Goal: Find contact information: Find contact information

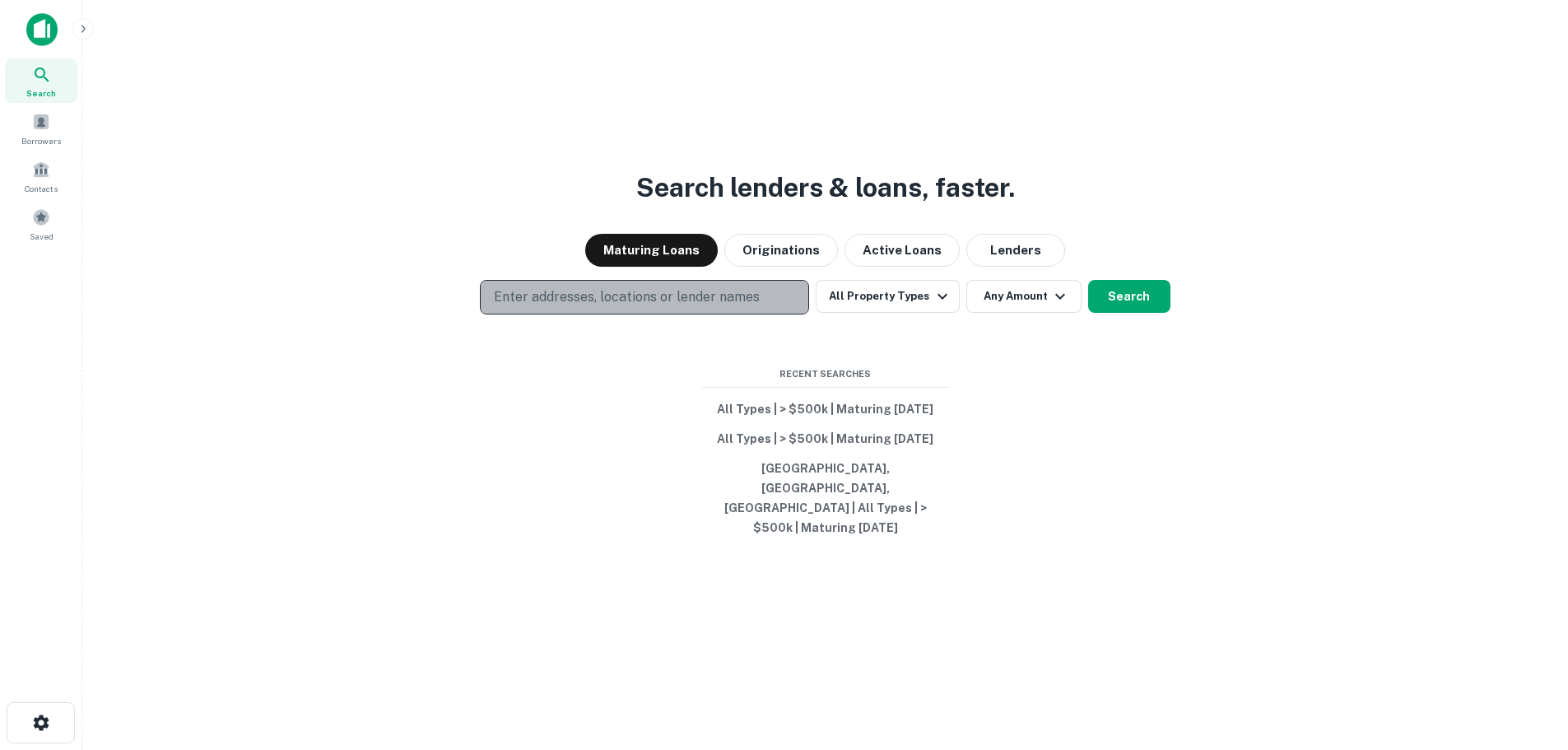
click at [581, 307] on p "Enter addresses, locations or lender names" at bounding box center [627, 297] width 266 height 20
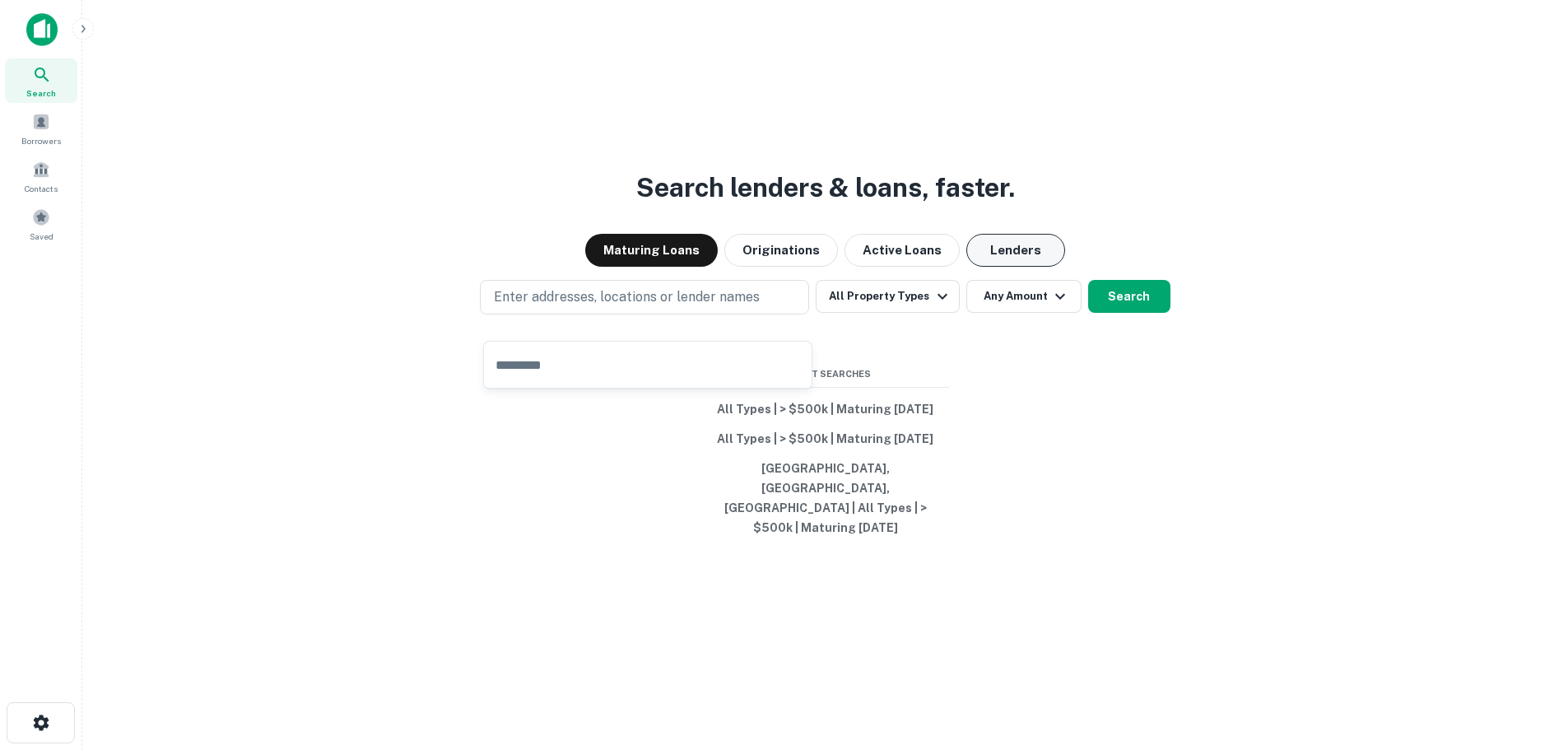
click at [992, 259] on button "Lenders" at bounding box center [1016, 249] width 98 height 33
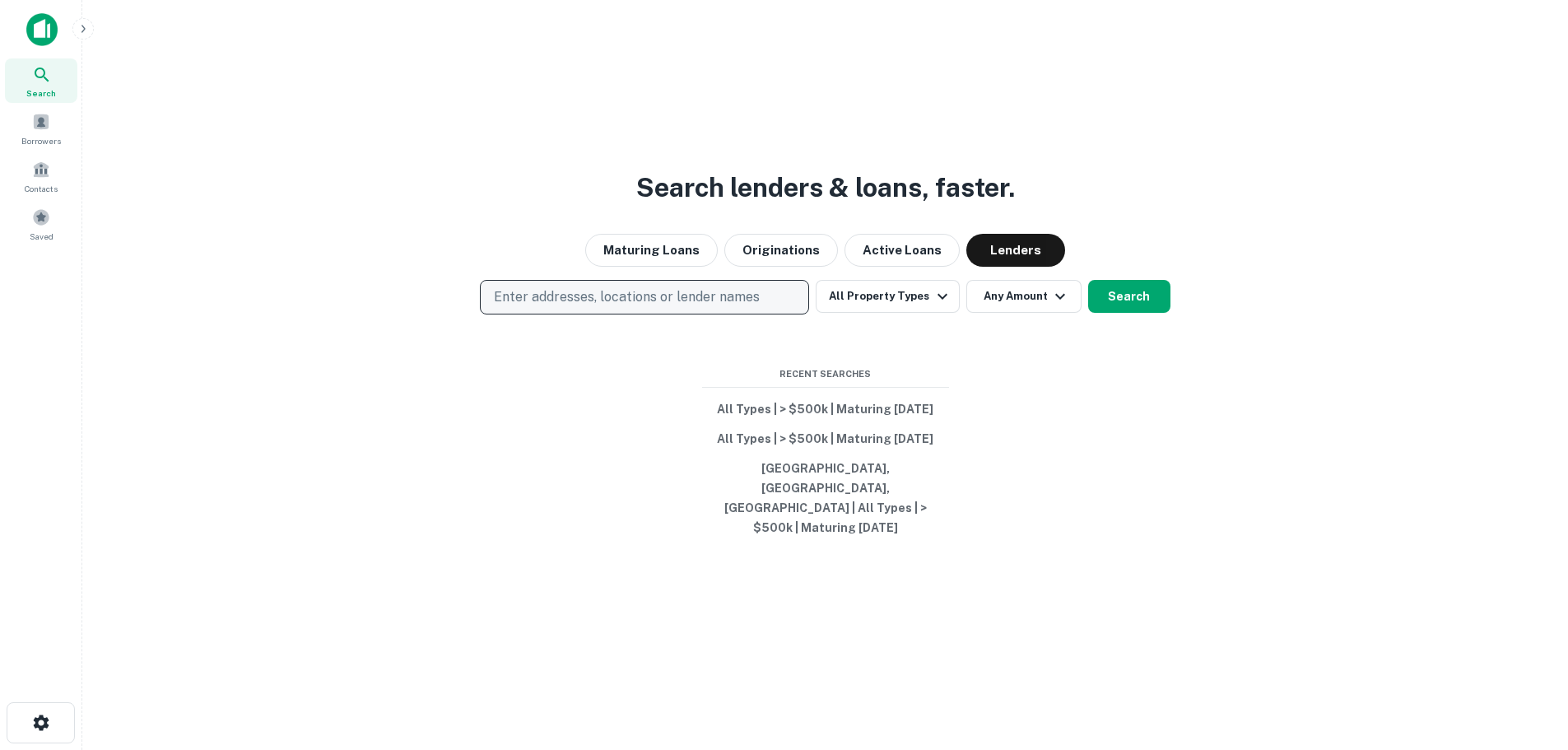
click at [693, 307] on p "Enter addresses, locations or lender names" at bounding box center [627, 297] width 266 height 20
type input "******"
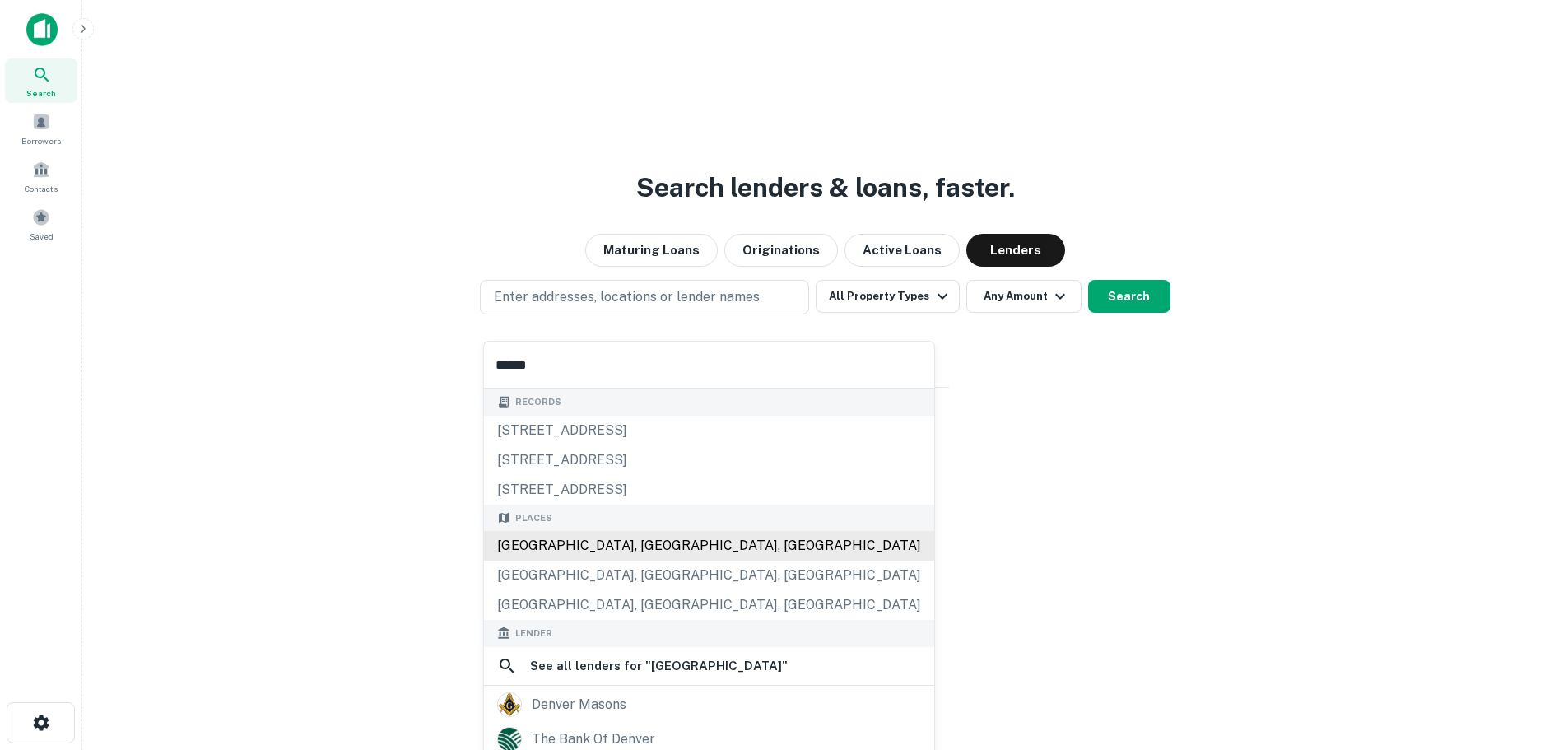
click at [587, 554] on div "[GEOGRAPHIC_DATA], [GEOGRAPHIC_DATA], [GEOGRAPHIC_DATA]" at bounding box center [709, 546] width 451 height 30
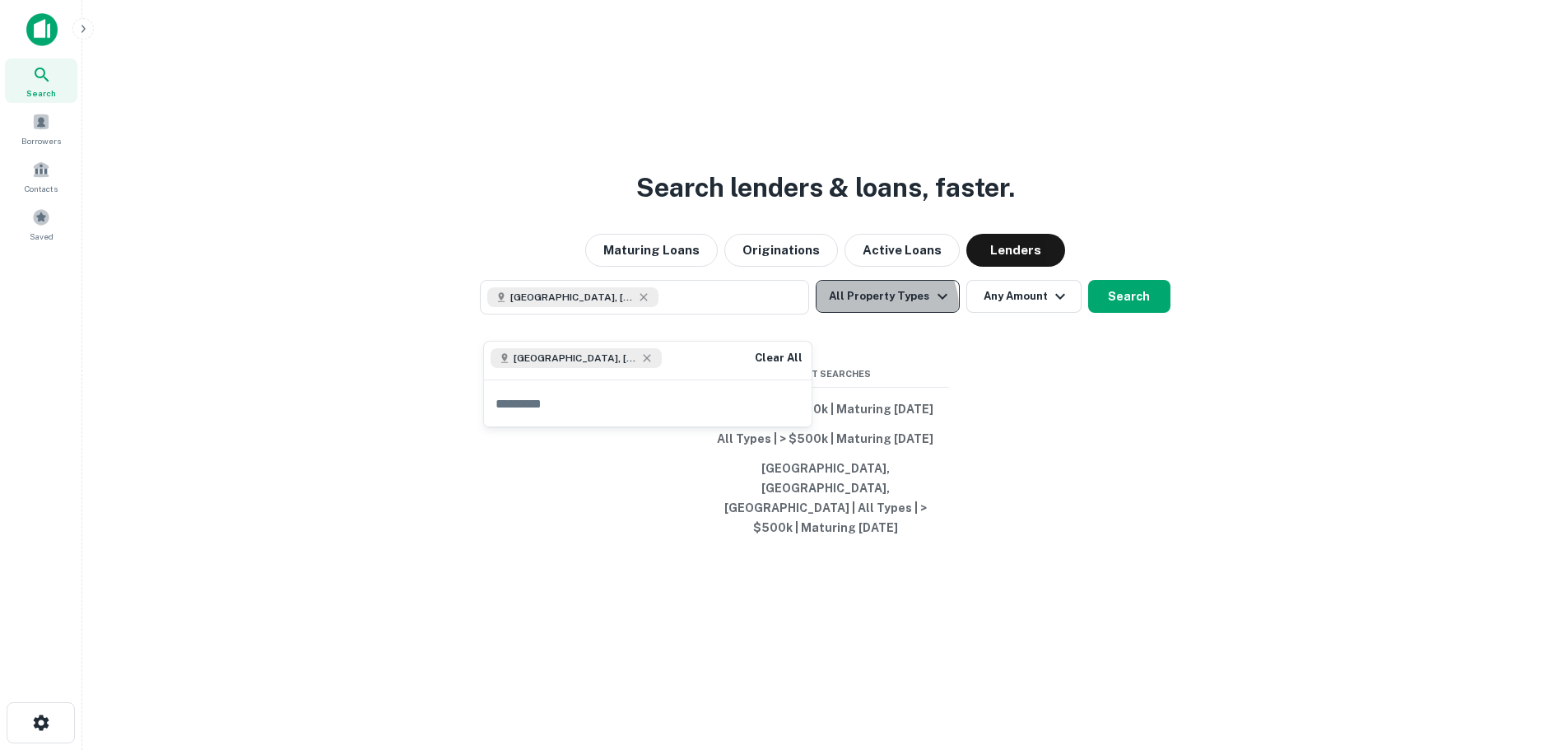
click at [887, 313] on button "All Property Types" at bounding box center [888, 295] width 144 height 33
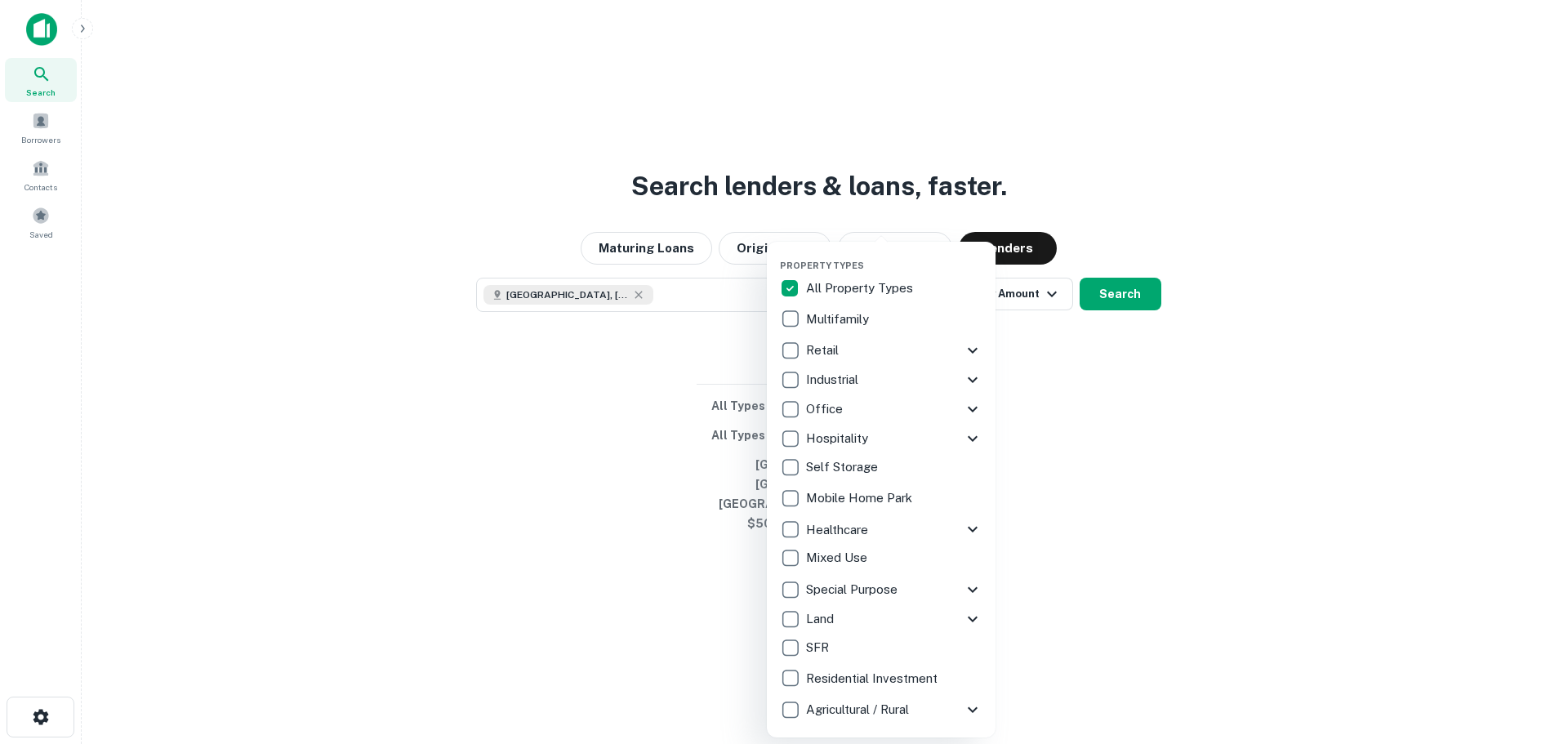
click at [830, 324] on p "Multifamily" at bounding box center [839, 319] width 66 height 20
click at [1131, 275] on div at bounding box center [784, 372] width 1568 height 744
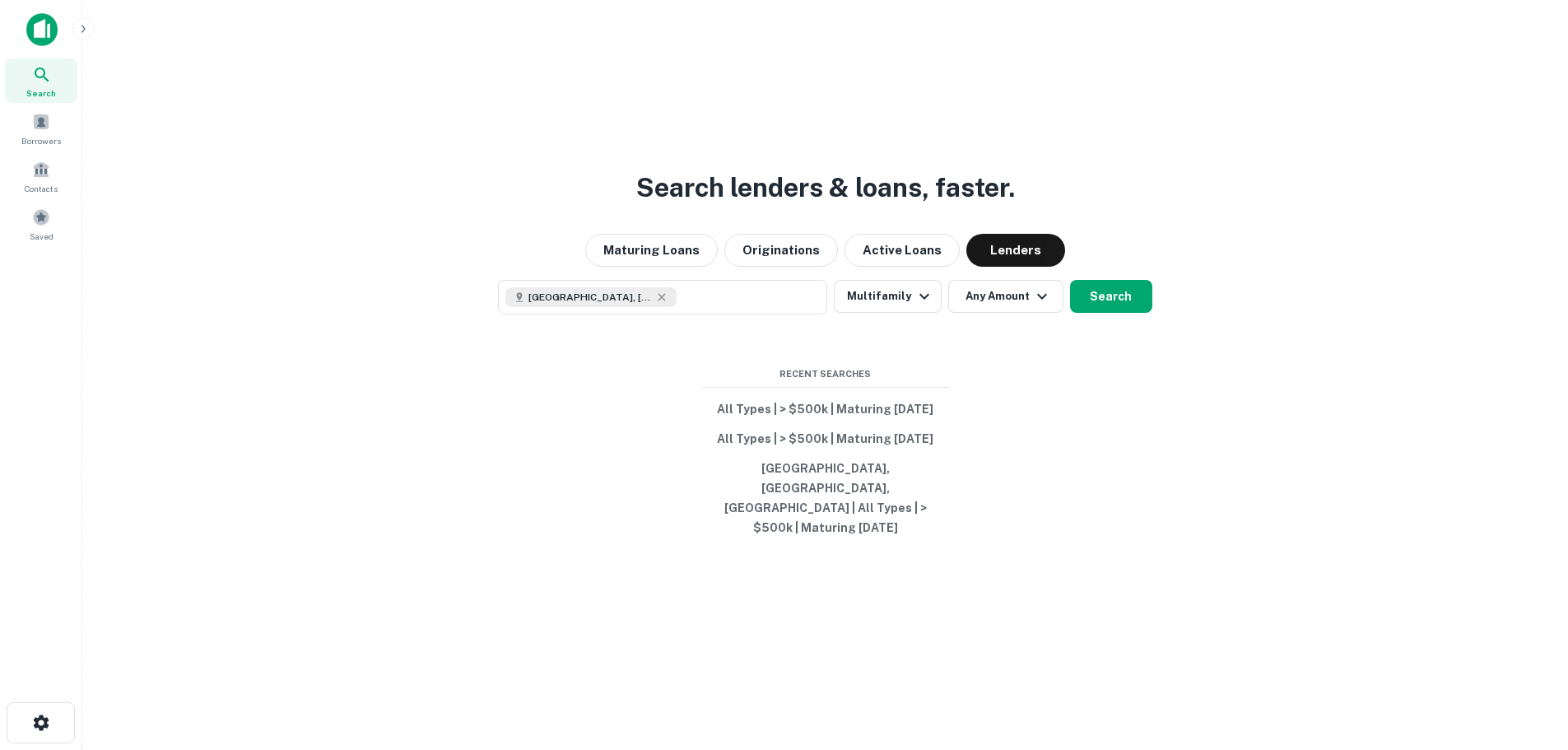
click at [1018, 313] on button "Any Amount" at bounding box center [1006, 295] width 115 height 33
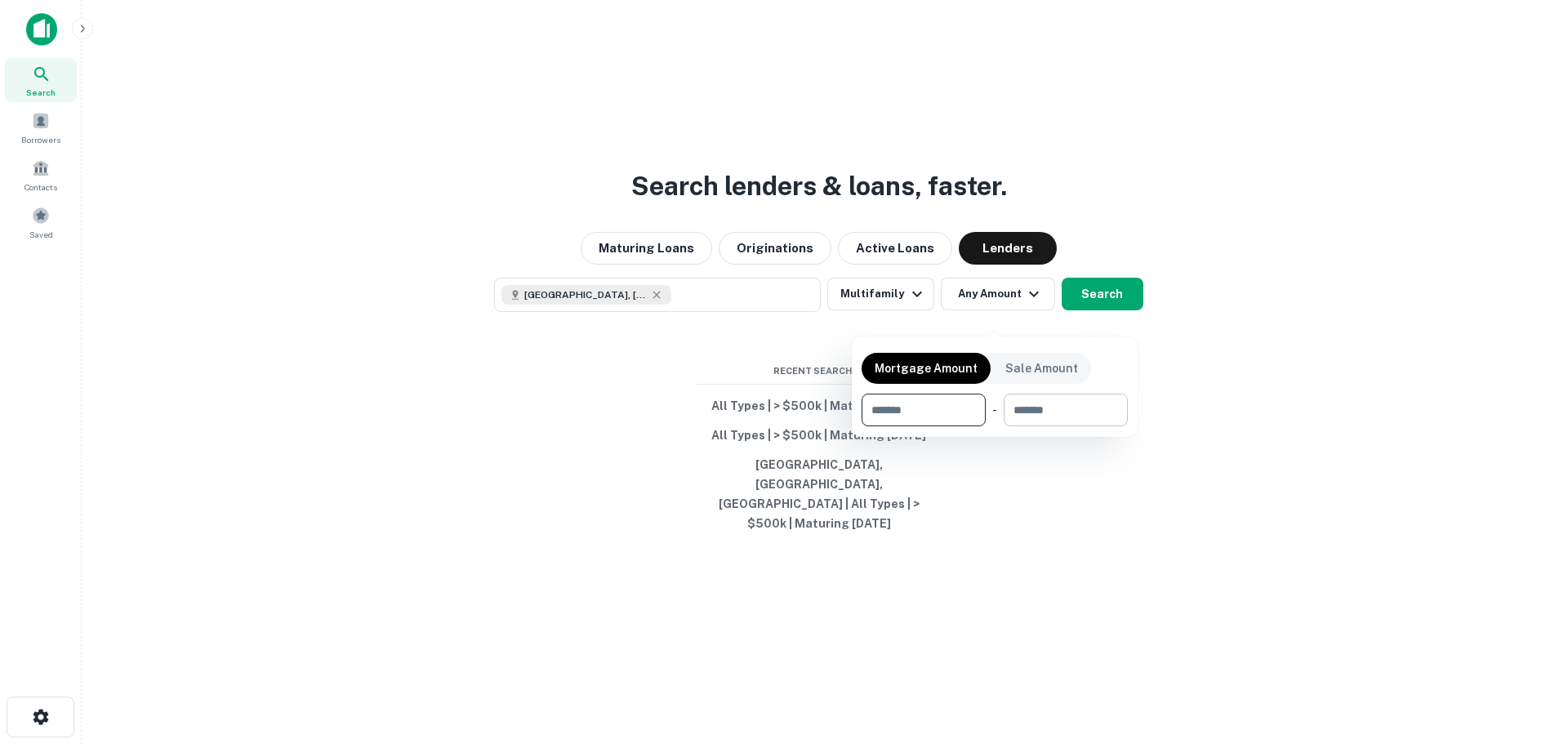
click at [1041, 414] on input "number" at bounding box center [1060, 410] width 113 height 32
type input "********"
click at [1098, 315] on div at bounding box center [784, 372] width 1568 height 744
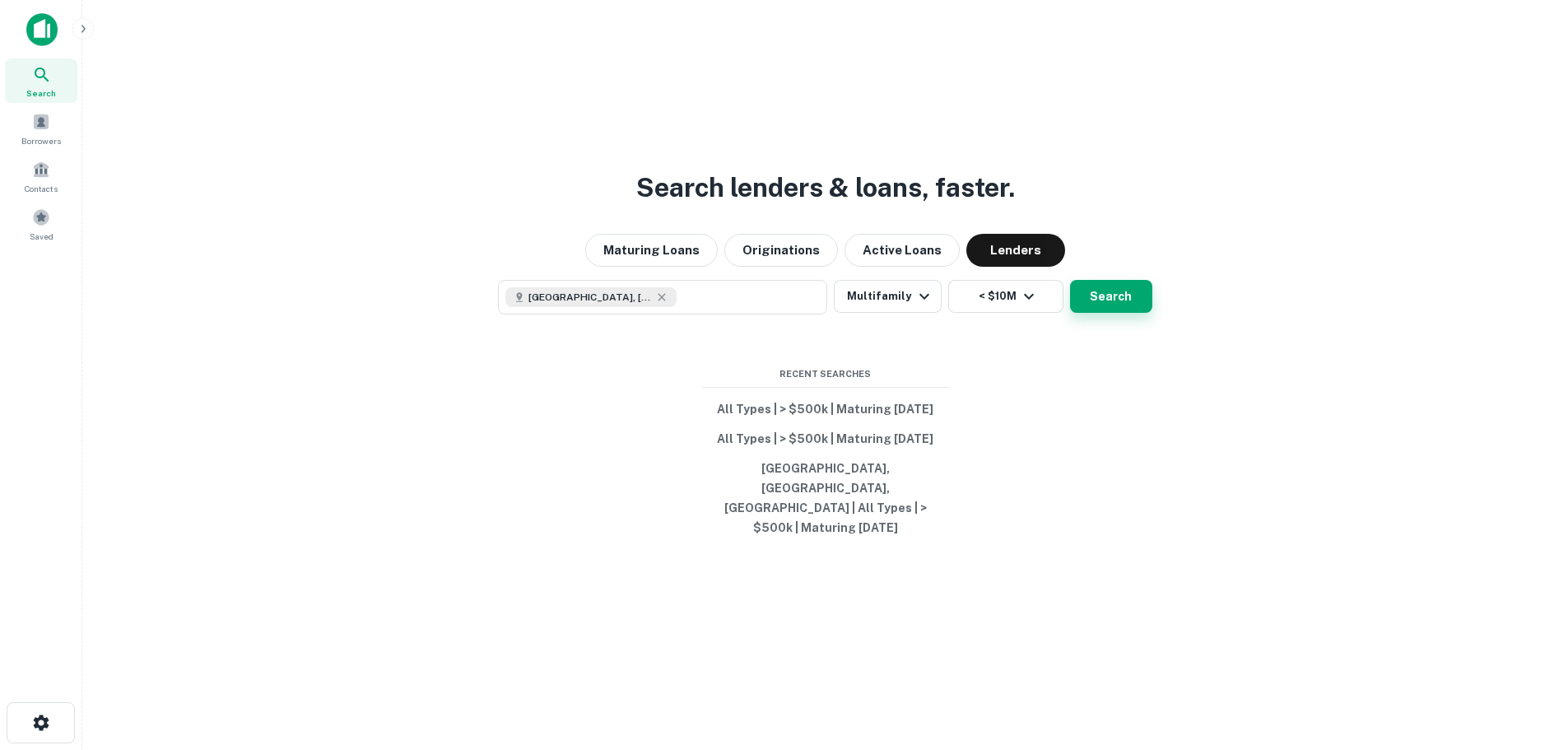
click at [1107, 313] on button "Search" at bounding box center [1112, 295] width 83 height 33
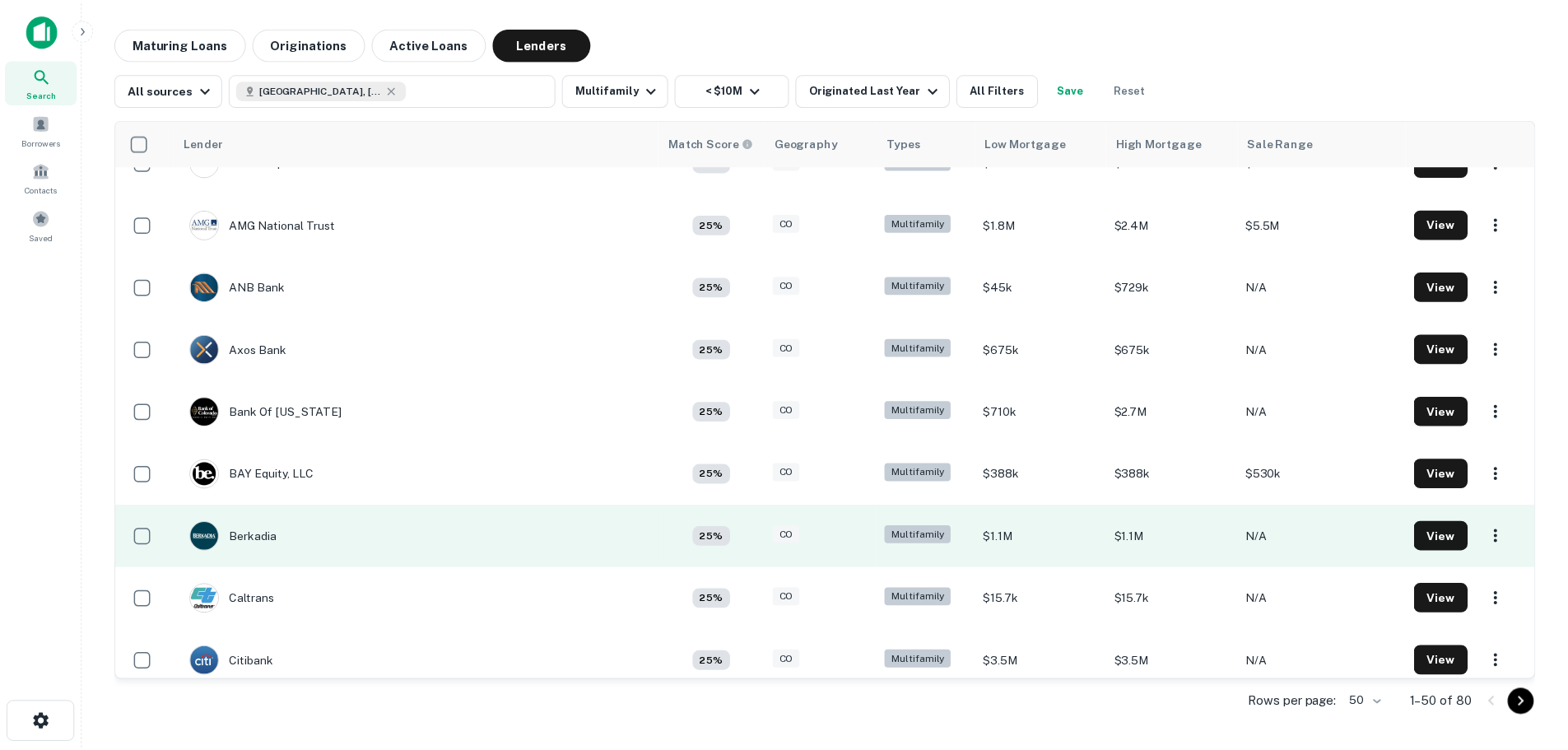
scroll to position [391, 0]
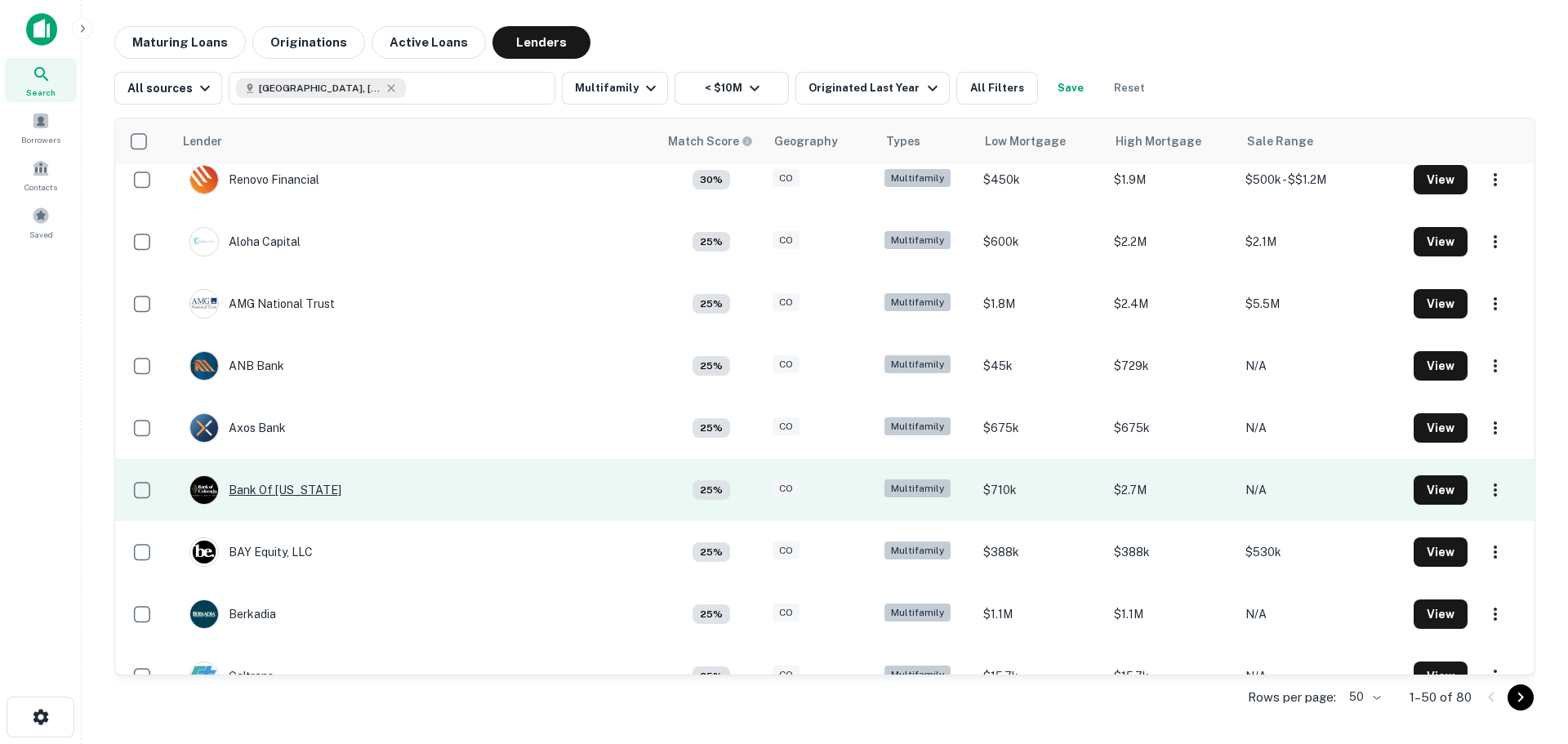
click at [293, 490] on div "Bank Of [US_STATE]" at bounding box center [265, 490] width 152 height 30
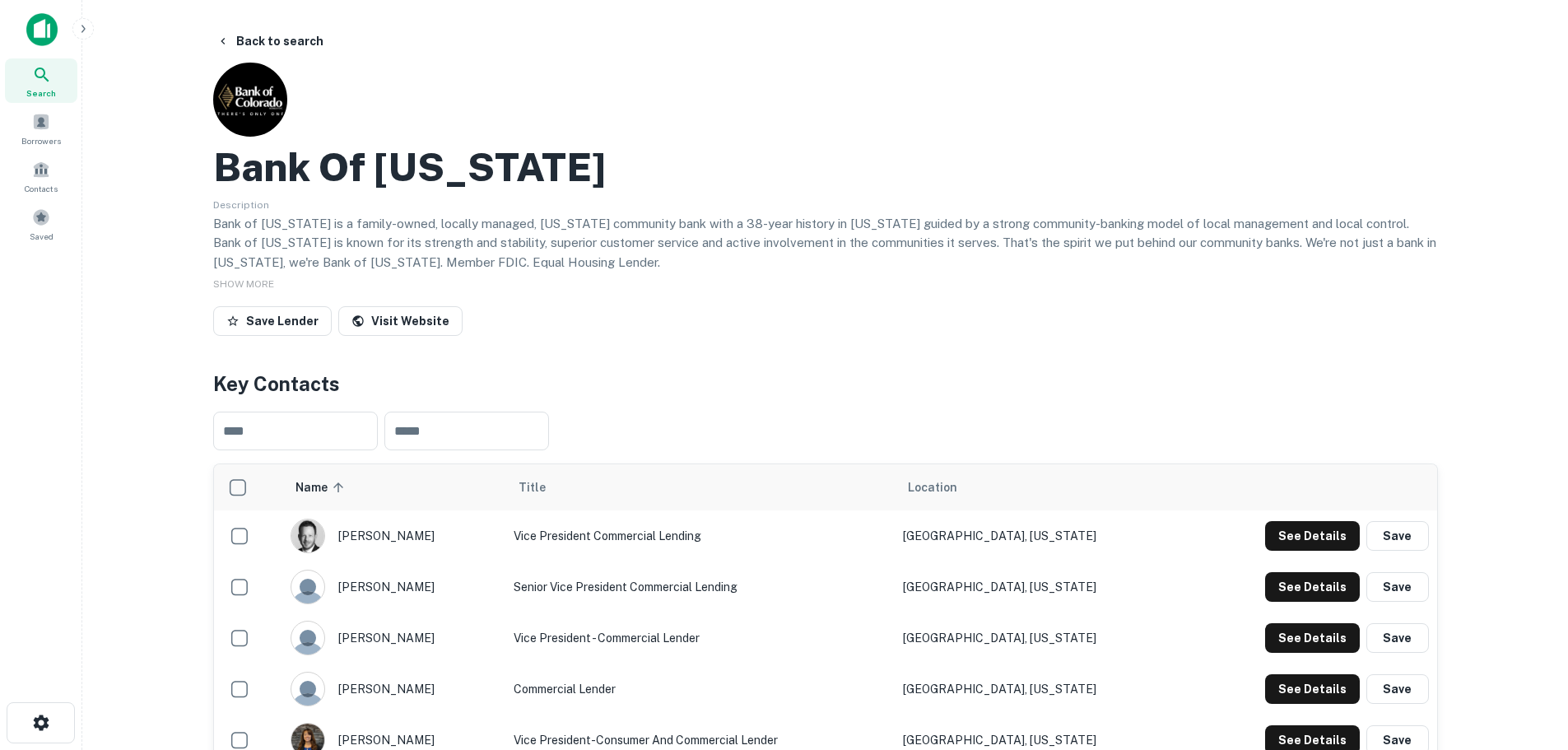
click at [196, 323] on div "Back to search Bank Of [US_STATE] Description Bank of [US_STATE] is a family-ow…" at bounding box center [825, 712] width 1264 height 1372
click at [229, 325] on icon "button" at bounding box center [233, 321] width 13 height 13
click at [1311, 541] on button "See Details" at bounding box center [1312, 536] width 94 height 30
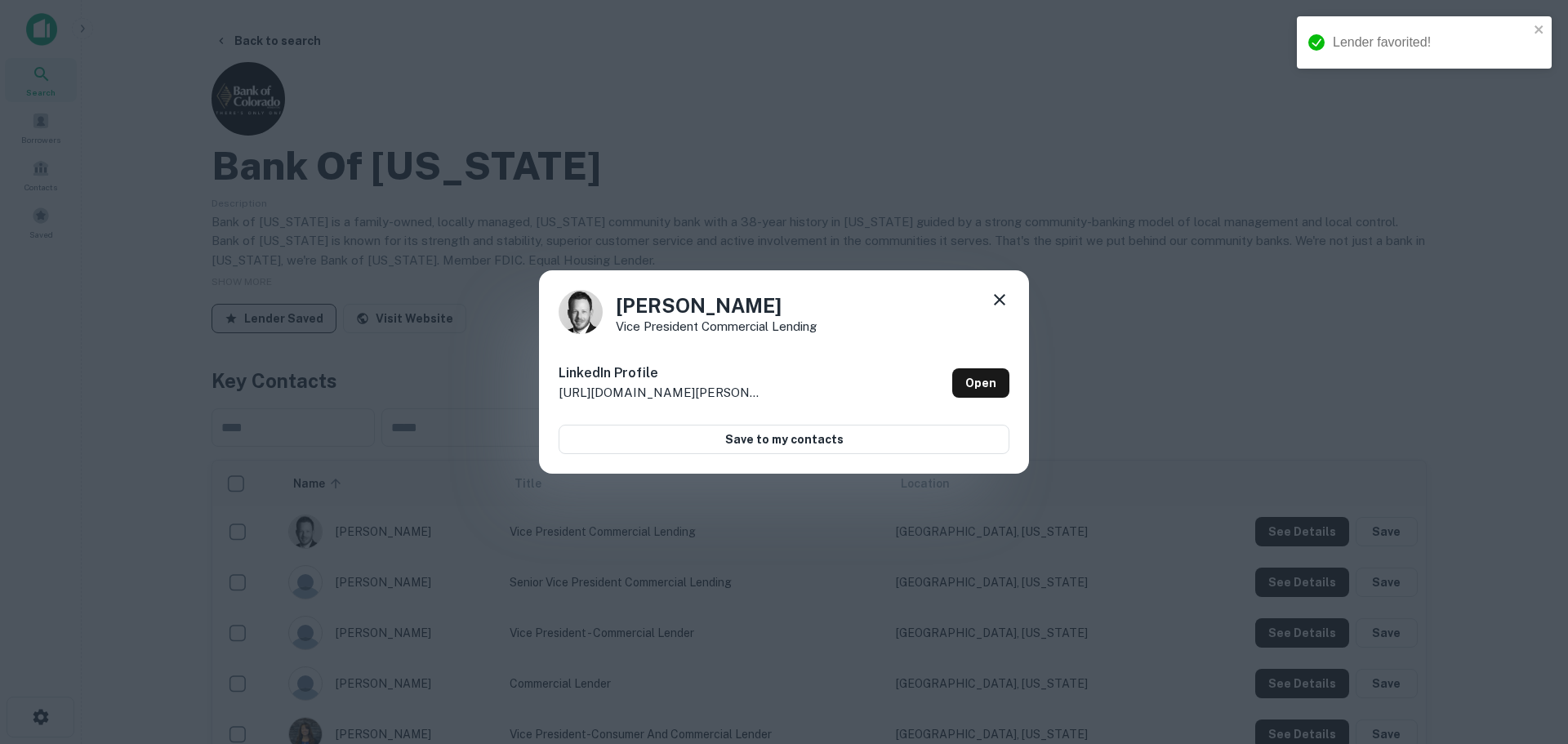
click at [997, 302] on icon at bounding box center [1000, 300] width 12 height 12
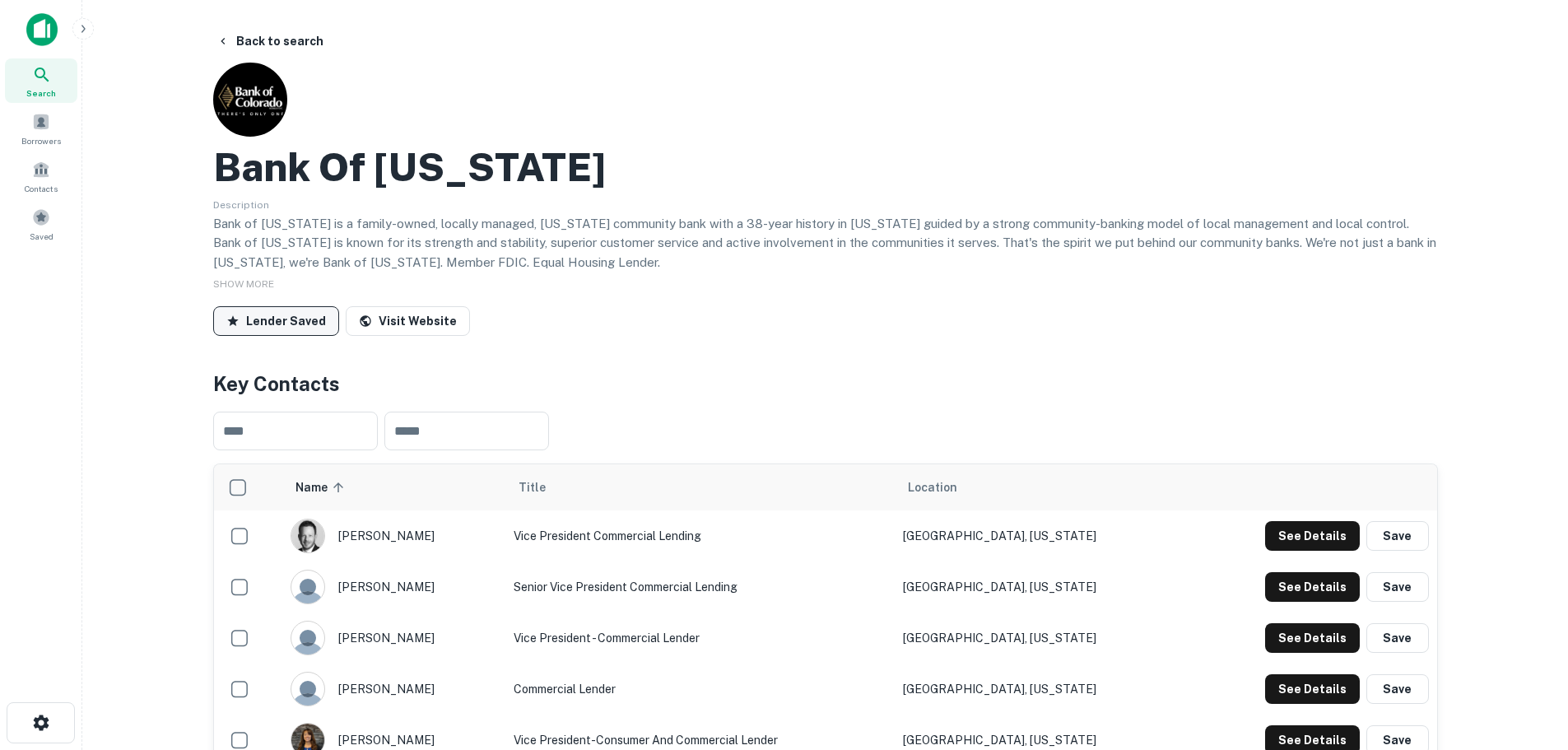
scroll to position [164, 0]
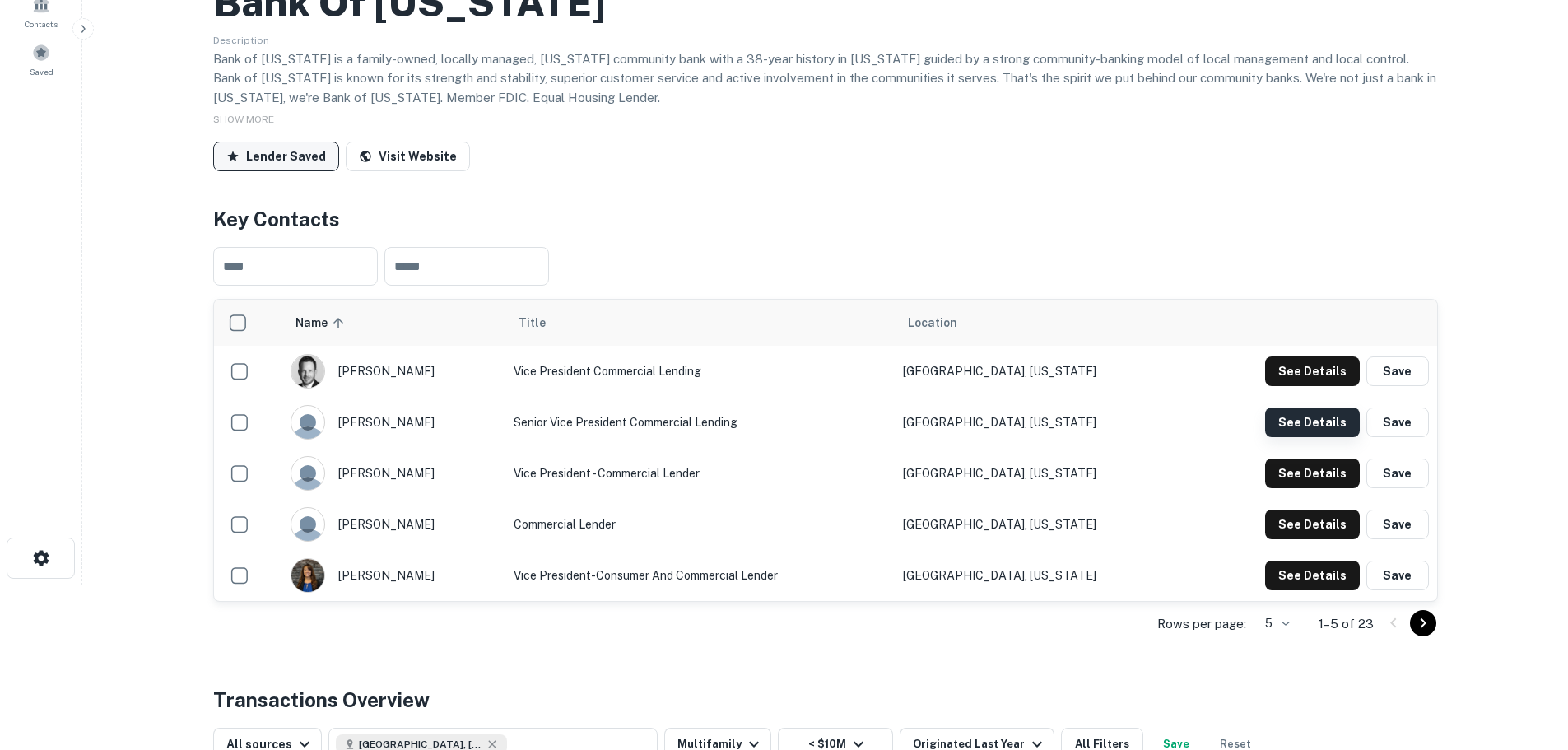
click at [1288, 417] on button "See Details" at bounding box center [1312, 422] width 94 height 30
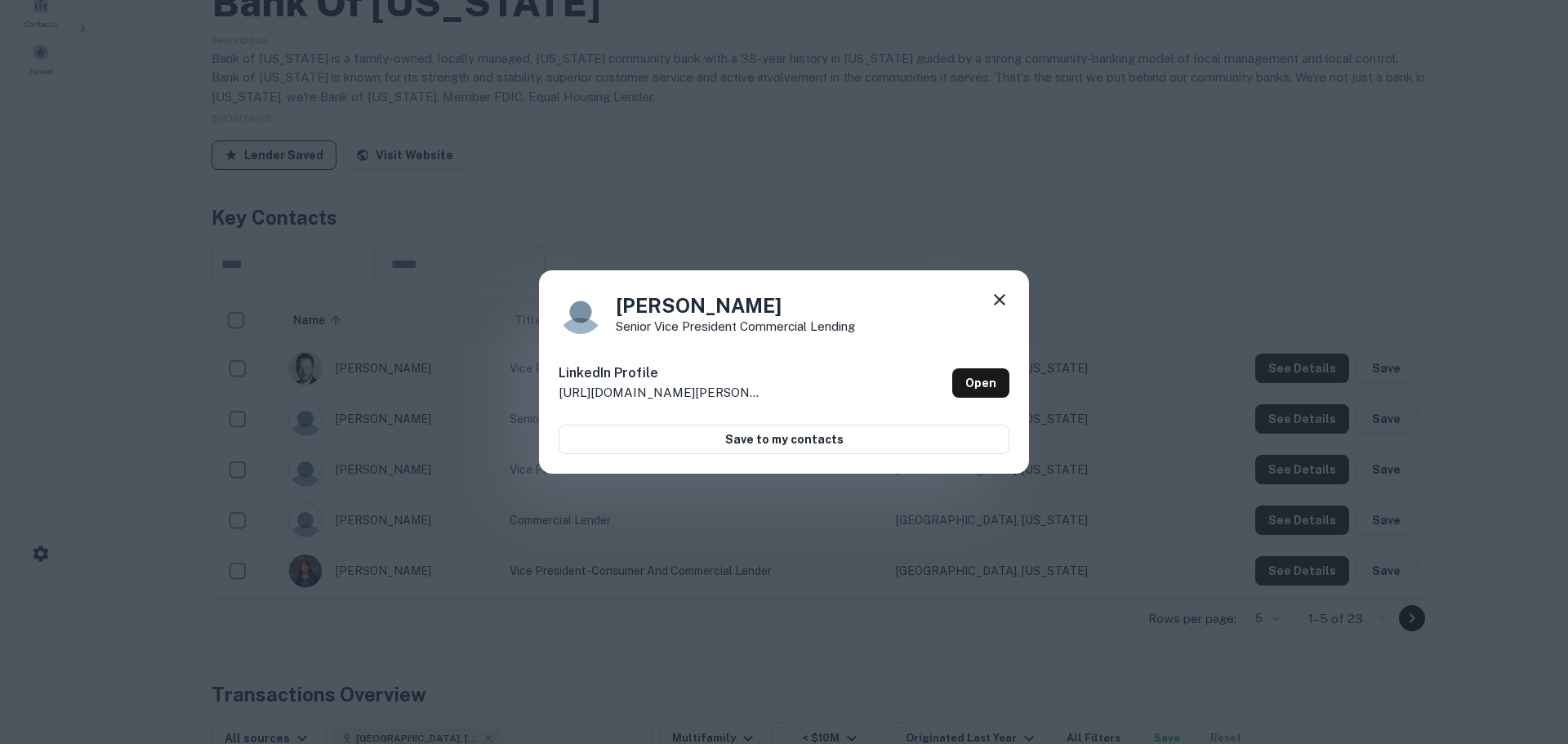
click at [1000, 304] on icon at bounding box center [1000, 300] width 20 height 20
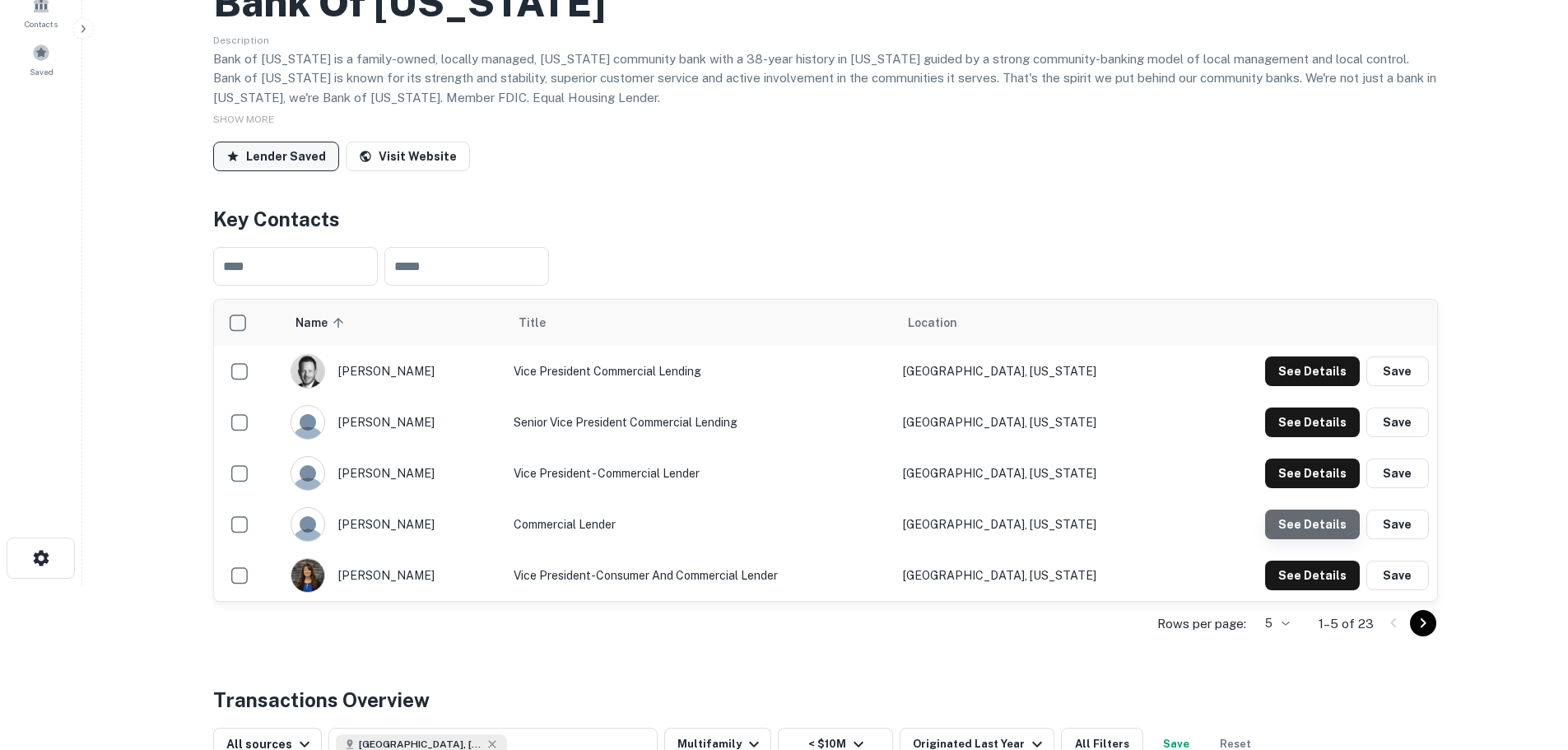
click at [1313, 511] on button "See Details" at bounding box center [1312, 525] width 94 height 30
click at [1429, 624] on icon "Go to next page" at bounding box center [1424, 623] width 20 height 20
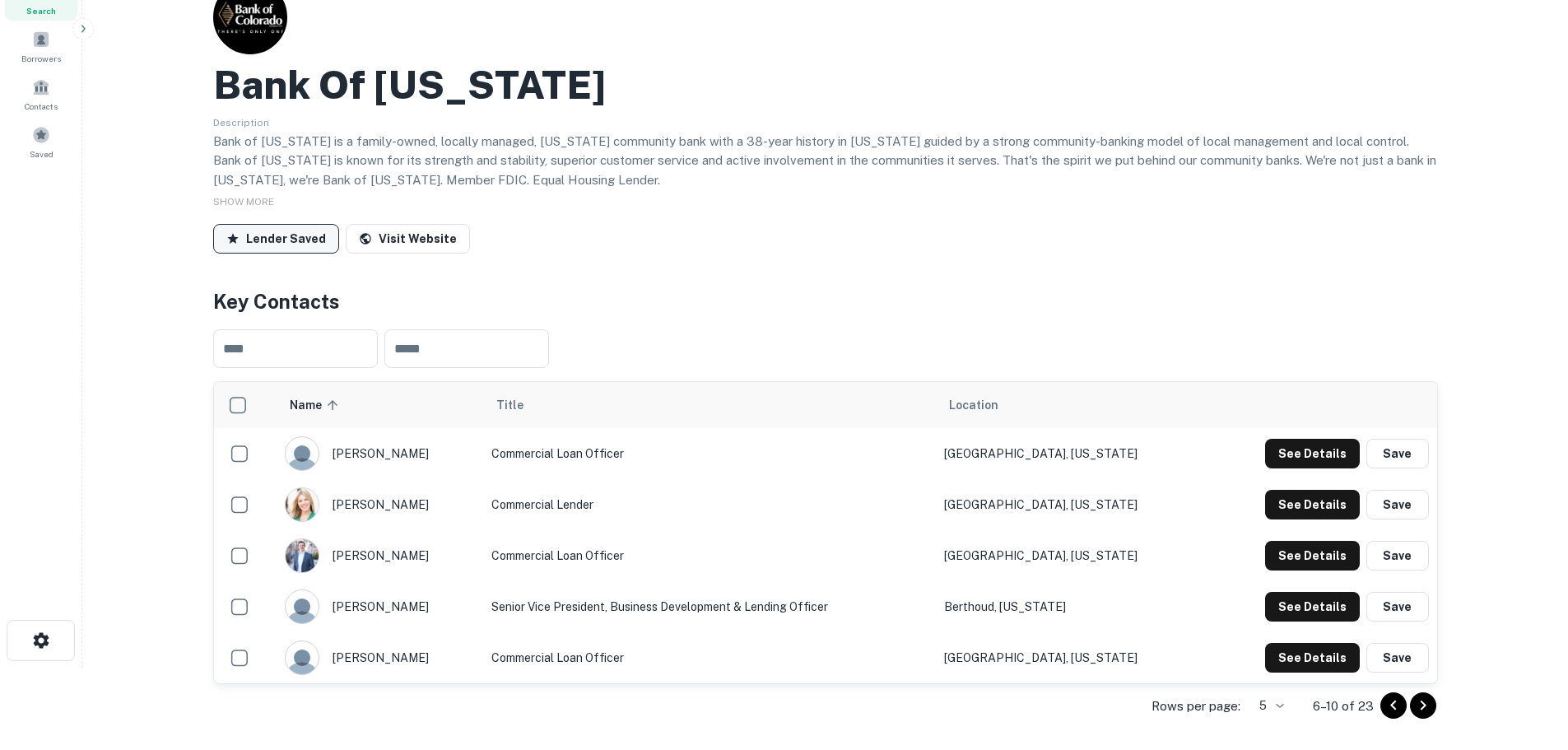
scroll to position [411, 0]
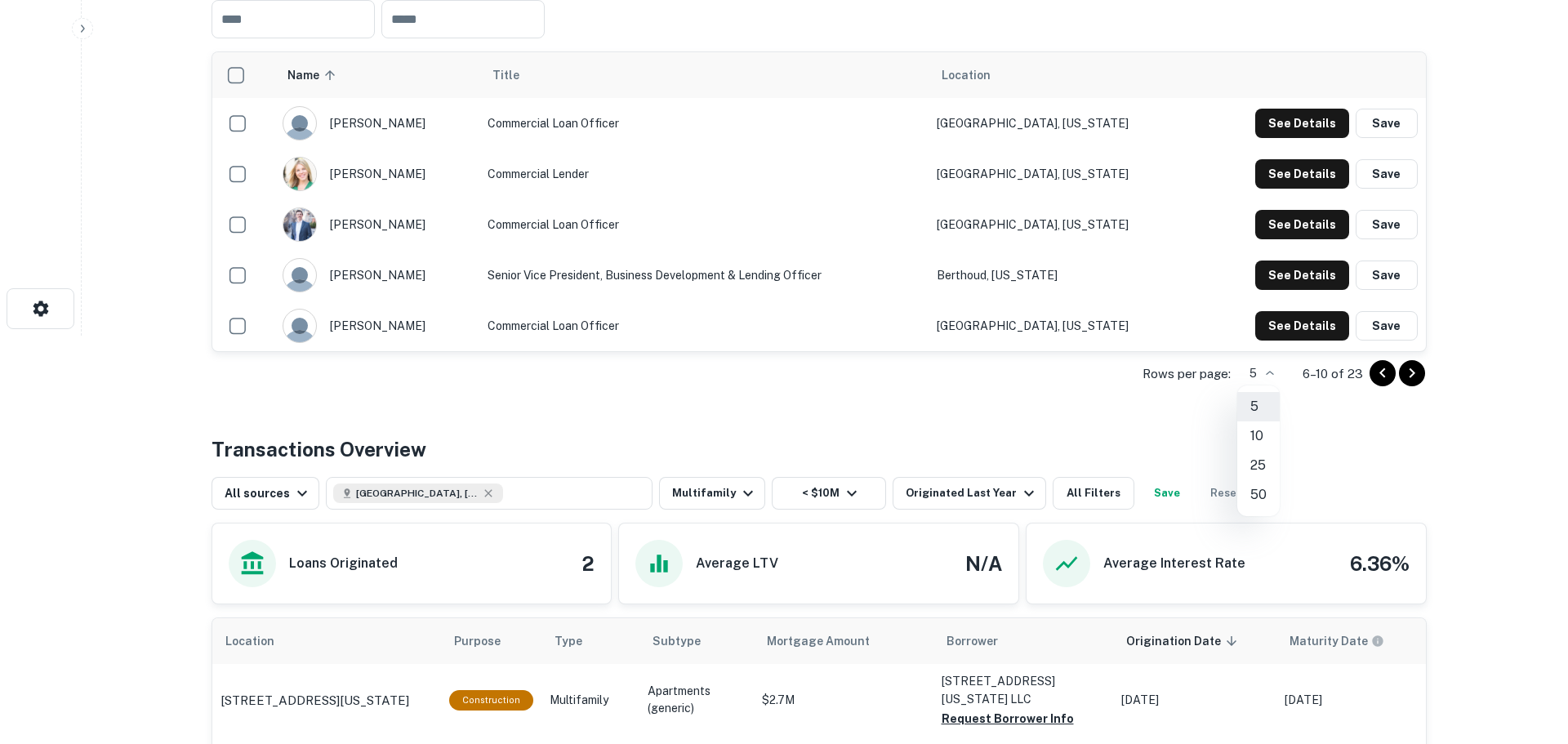
click at [1249, 497] on li "50" at bounding box center [1258, 495] width 42 height 30
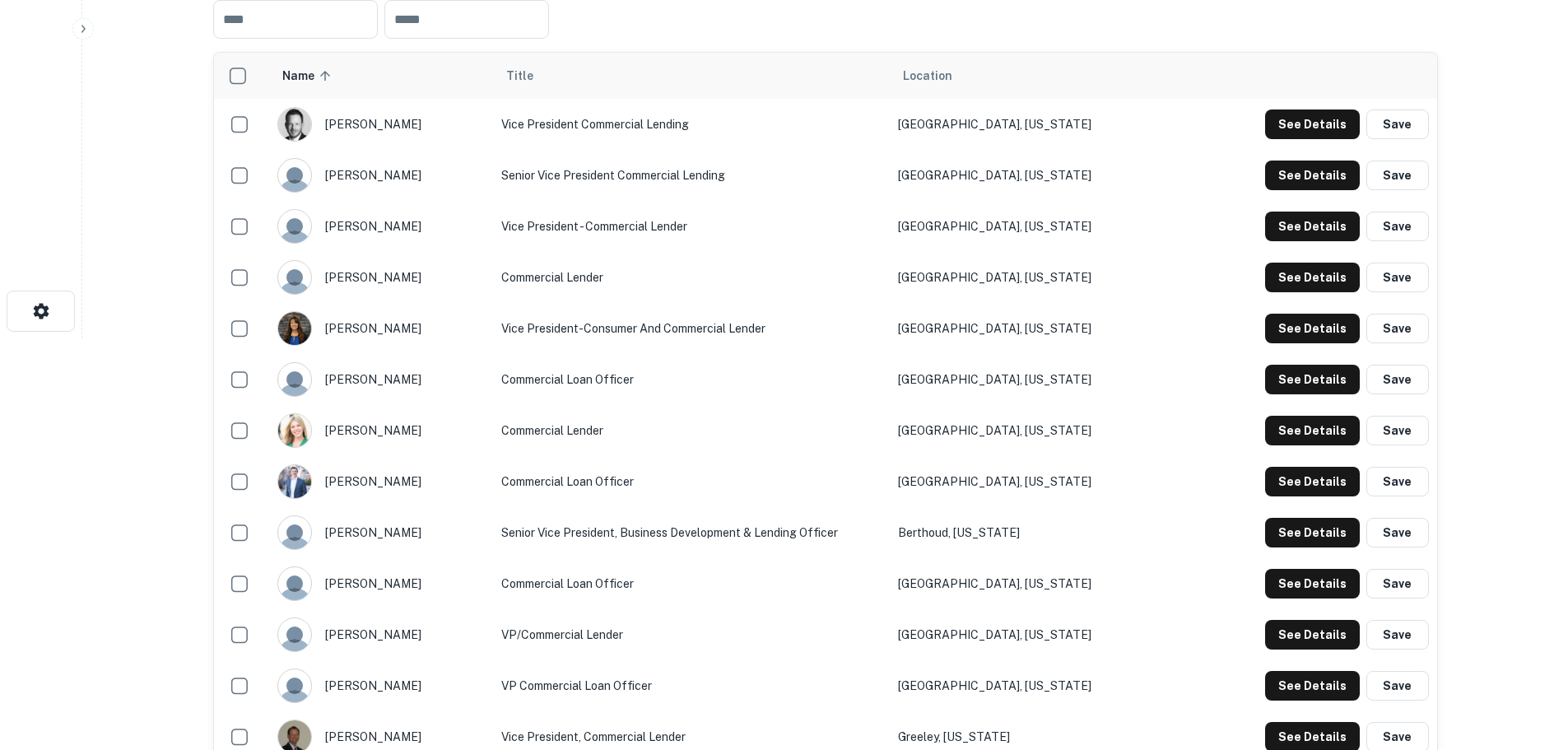
scroll to position [494, 0]
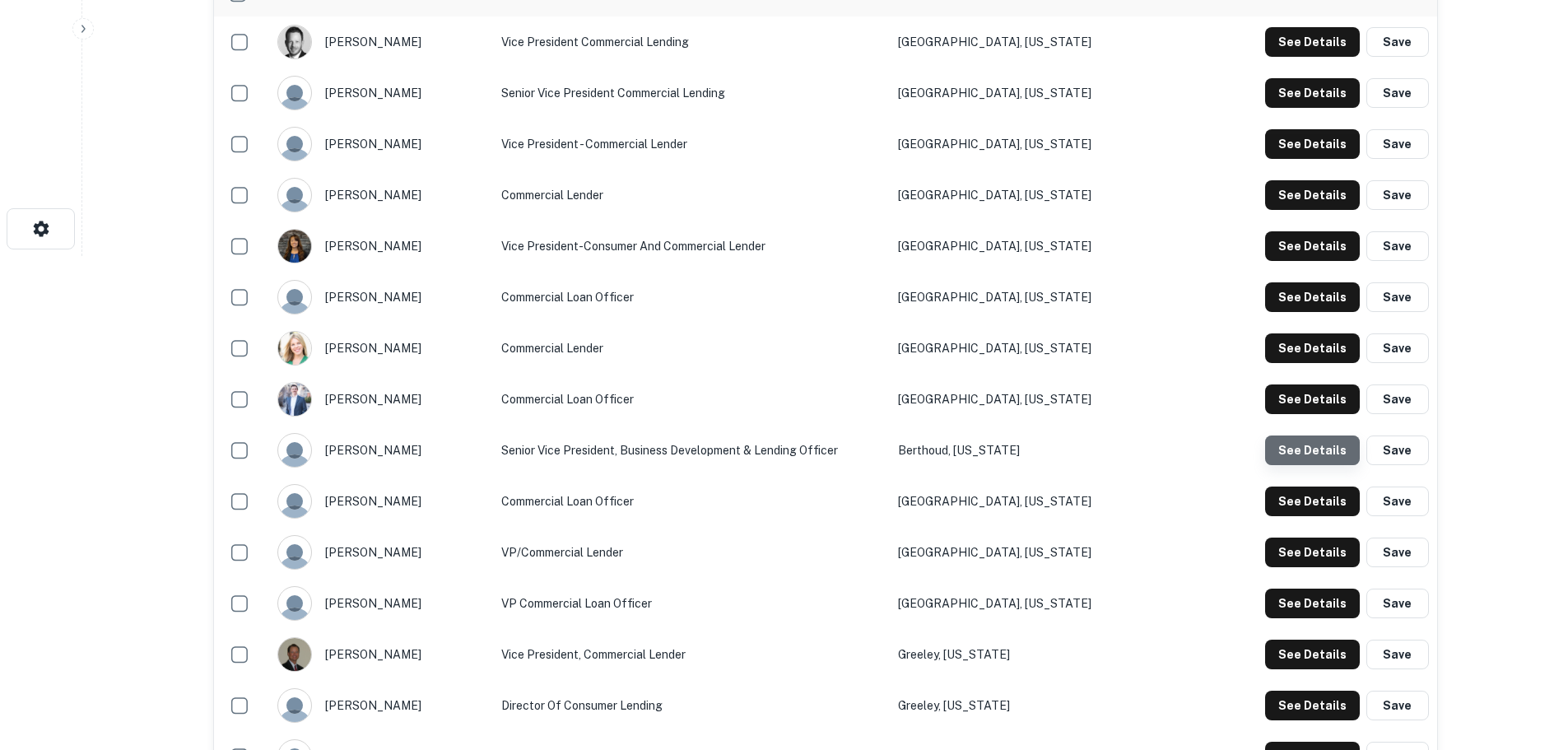
click at [1330, 452] on button "See Details" at bounding box center [1312, 451] width 94 height 30
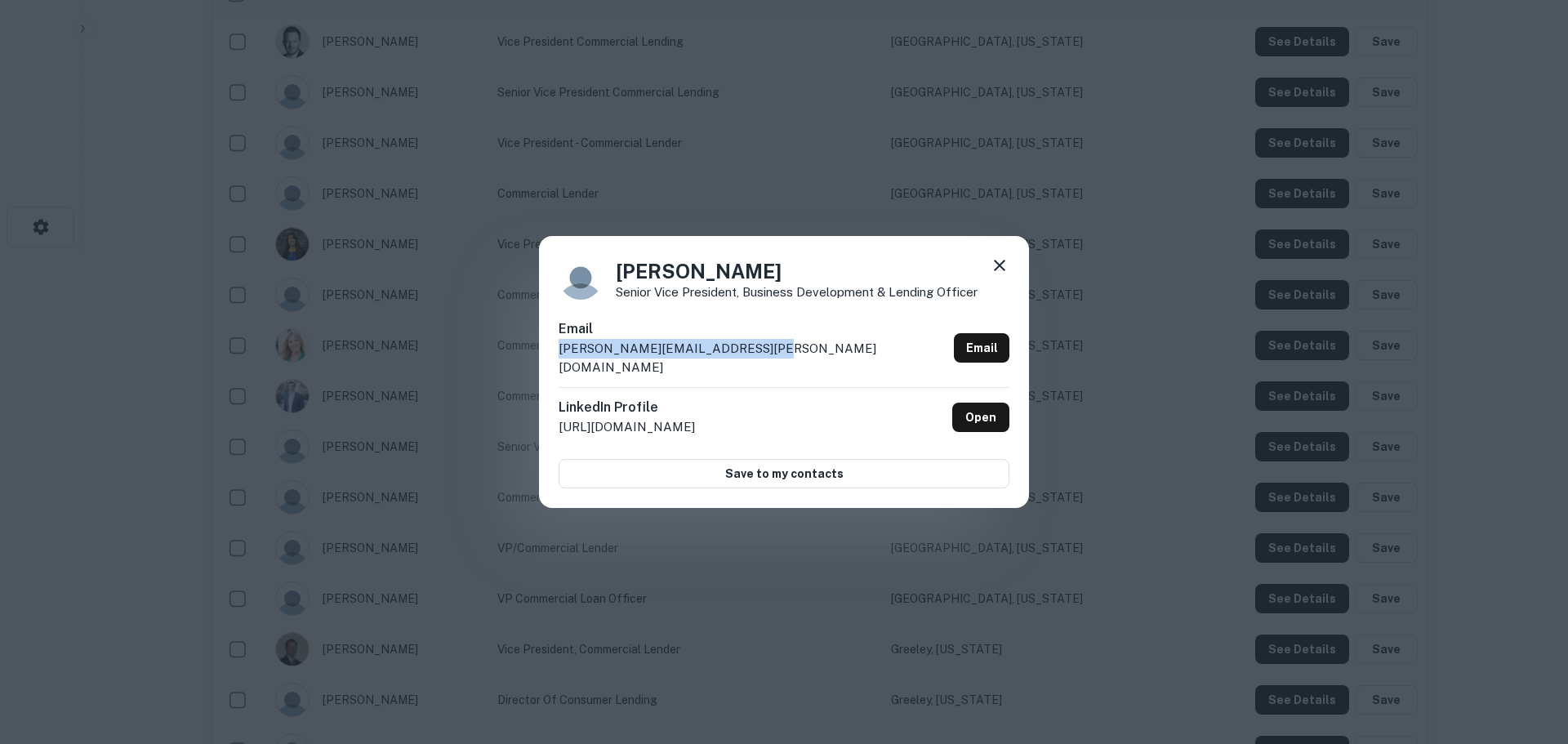
drag, startPoint x: 776, startPoint y: 348, endPoint x: 556, endPoint y: 357, distance: 220.2
click at [556, 357] on div "[PERSON_NAME] Senior Vice President, Business Development & Lending Officer Ema…" at bounding box center [784, 372] width 490 height 273
copy p "[PERSON_NAME][EMAIL_ADDRESS][PERSON_NAME][DOMAIN_NAME]"
click at [1000, 271] on icon at bounding box center [1000, 266] width 20 height 20
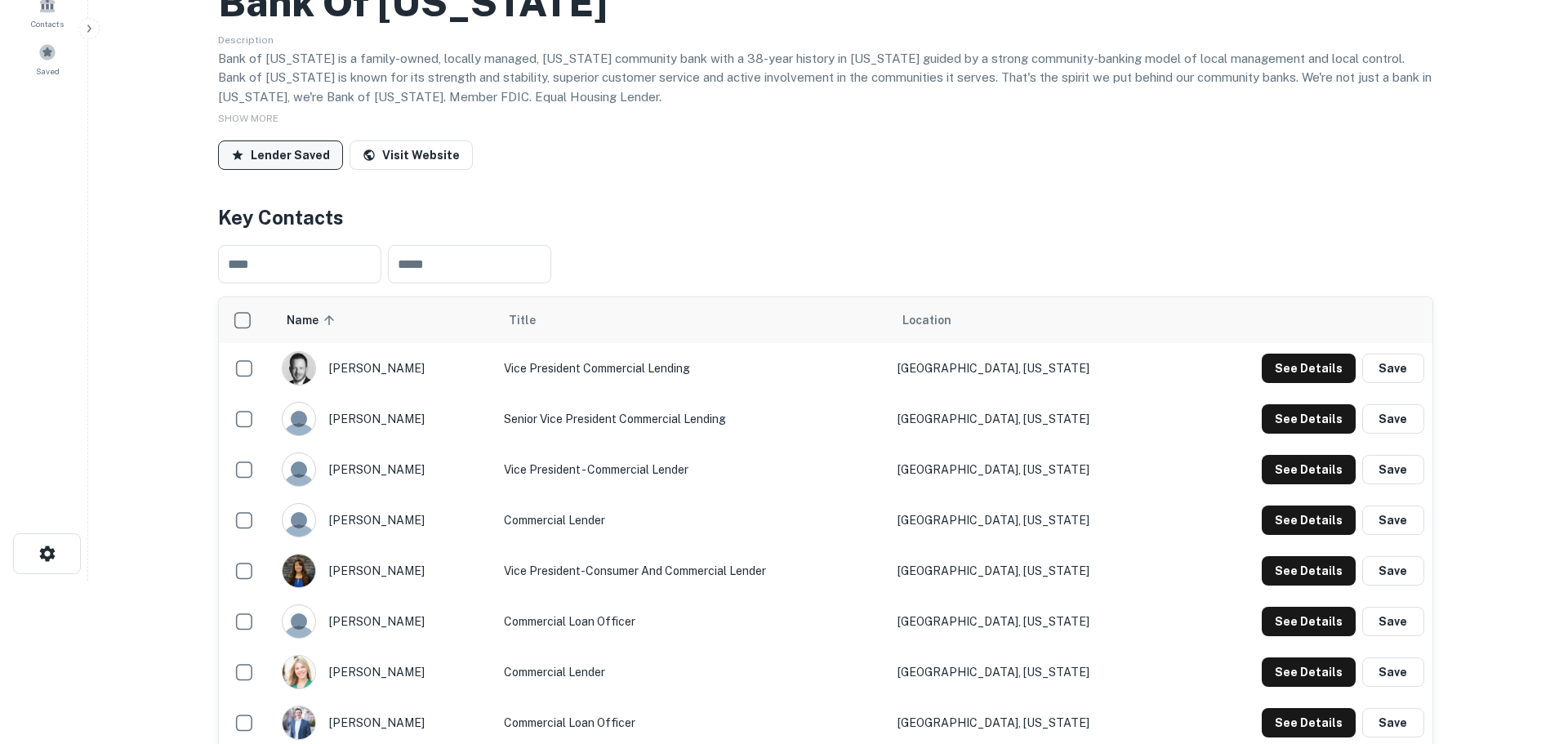
scroll to position [0, 0]
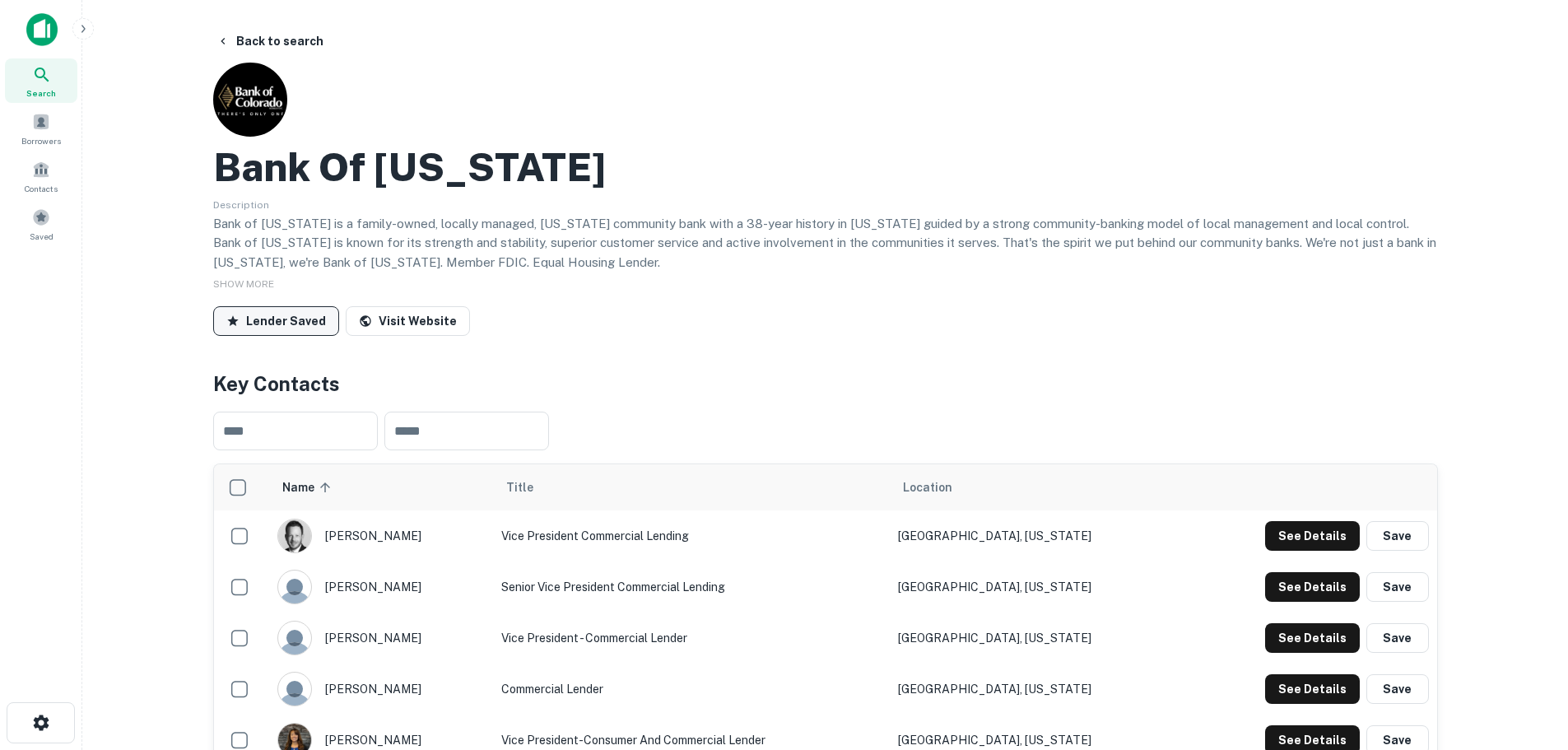
click at [813, 258] on p "Bank of [US_STATE] is a family-owned, locally managed, [US_STATE] community ban…" at bounding box center [826, 244] width 1225 height 58
click at [292, 43] on button "Back to search" at bounding box center [270, 42] width 120 height 30
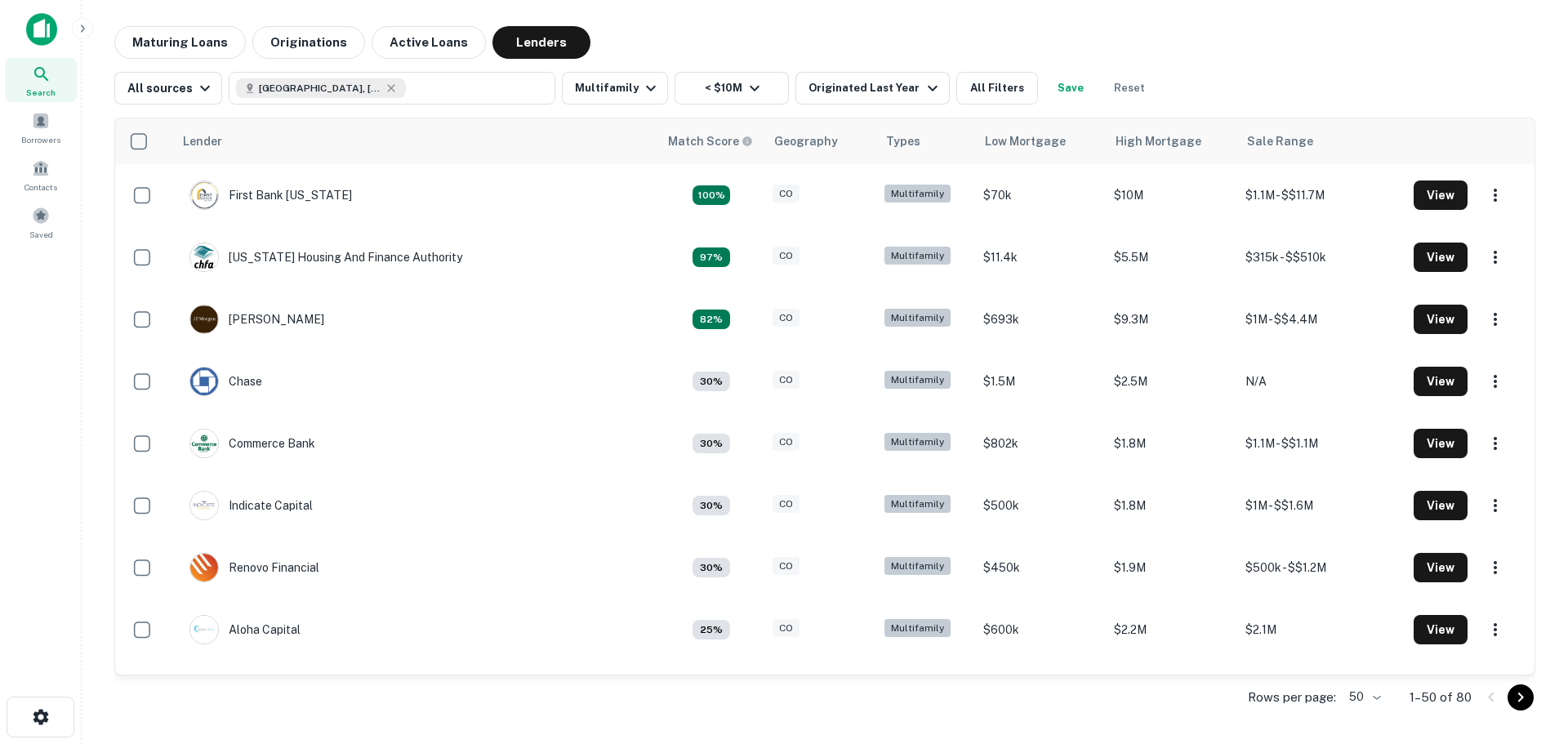
scroll to position [388, 0]
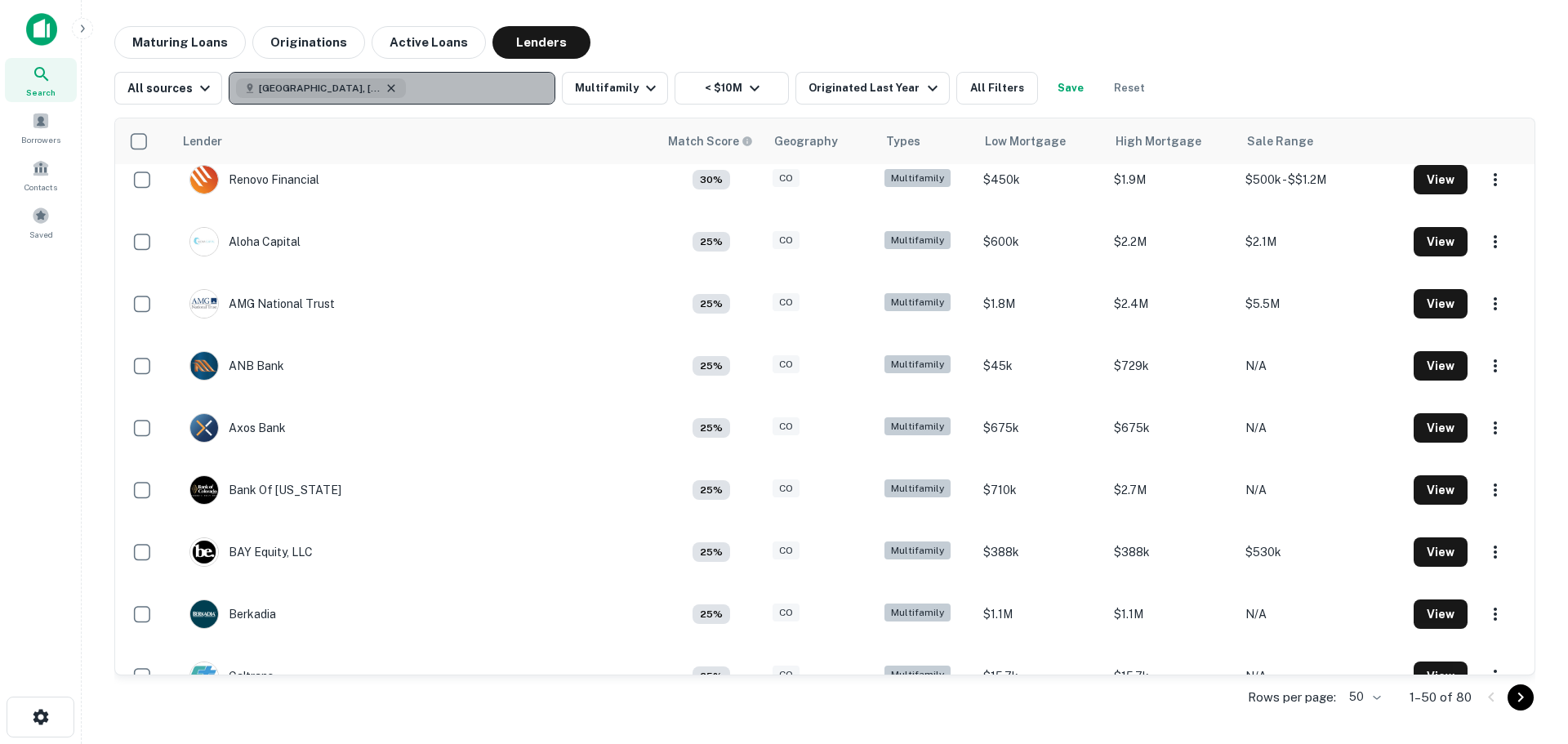
click at [385, 87] on icon "button" at bounding box center [392, 89] width 13 height 13
click at [346, 86] on p "Enter addresses, locations or lender names" at bounding box center [374, 89] width 264 height 20
click at [516, 95] on button "Enter addresses, locations or lender names" at bounding box center [392, 88] width 327 height 32
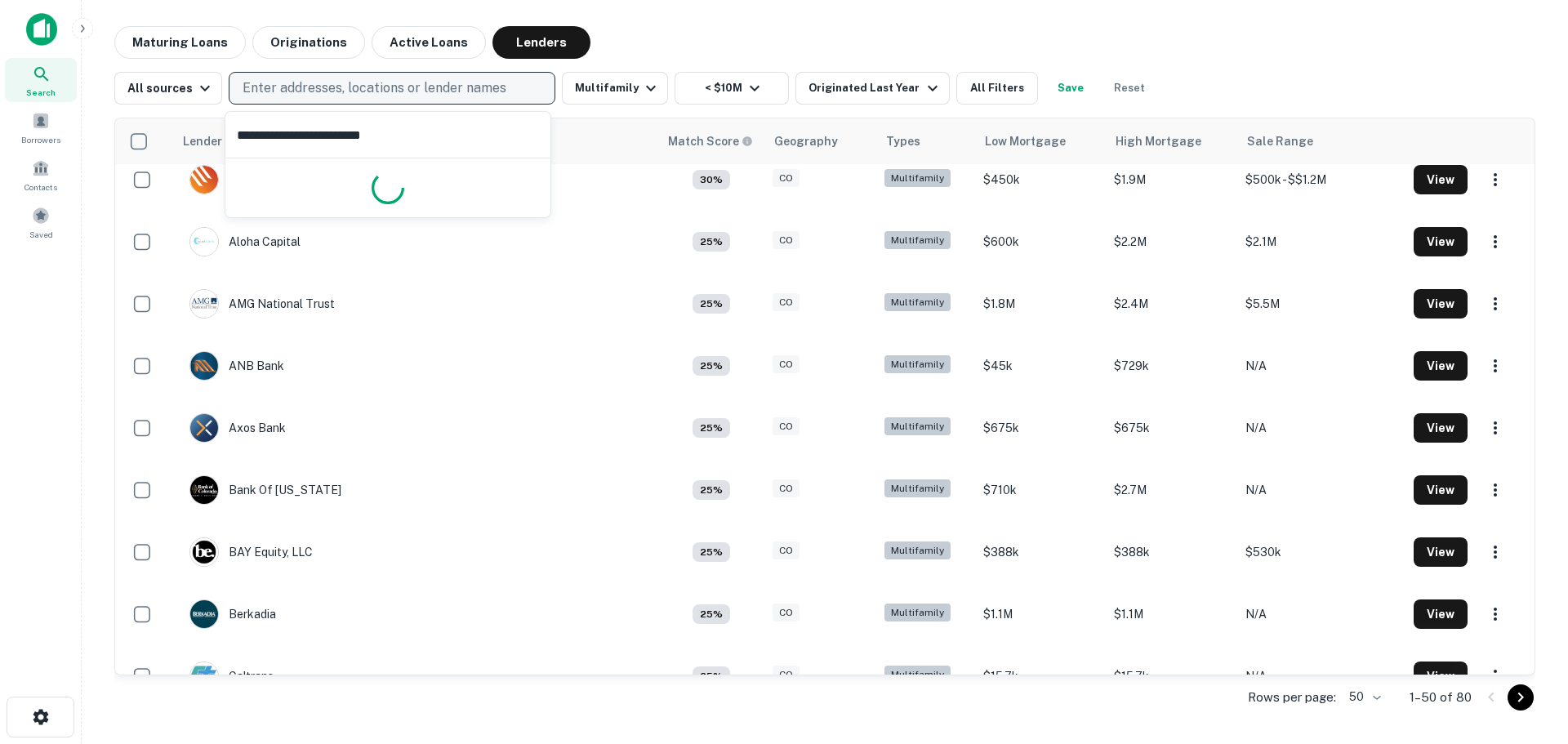
type input "**********"
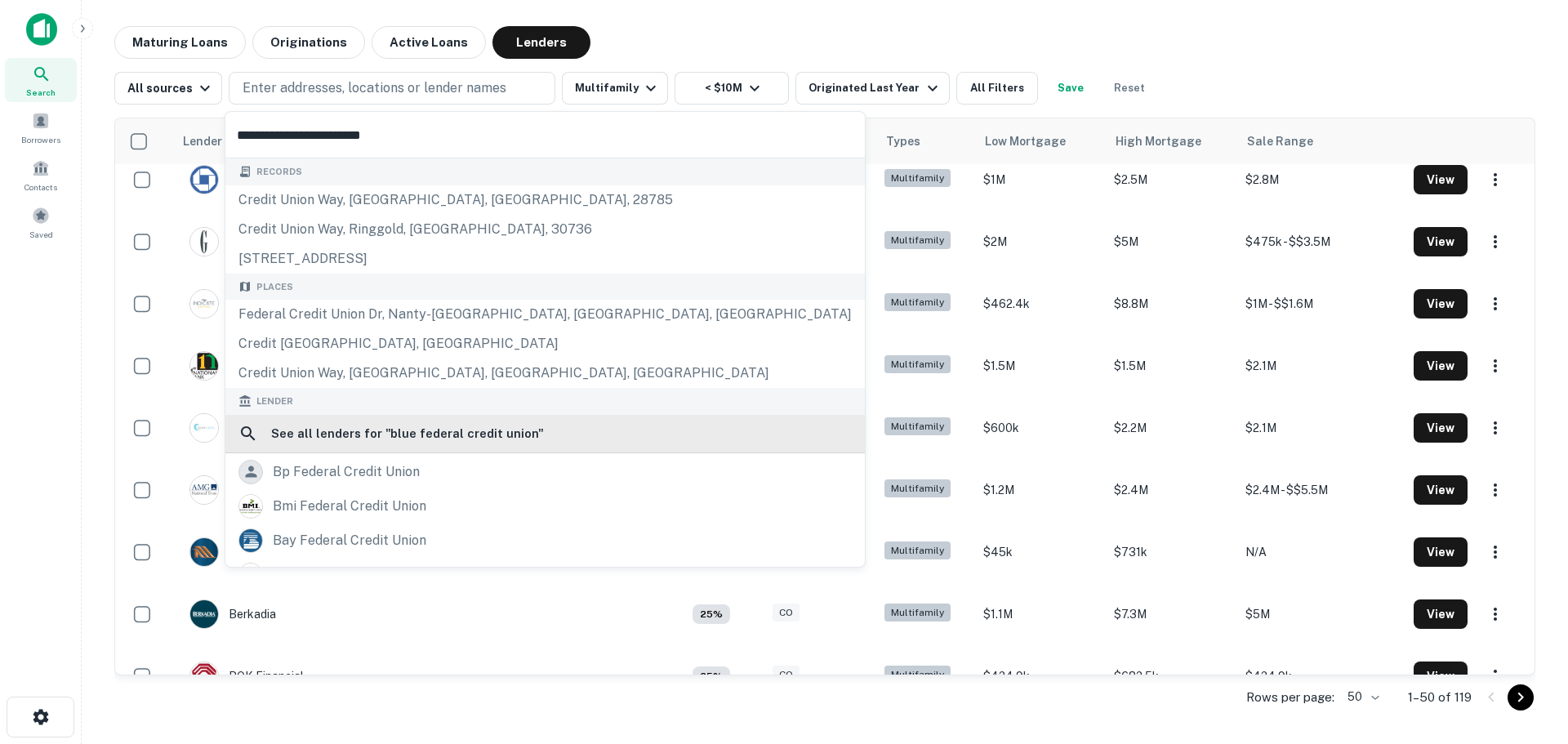
scroll to position [231, 0]
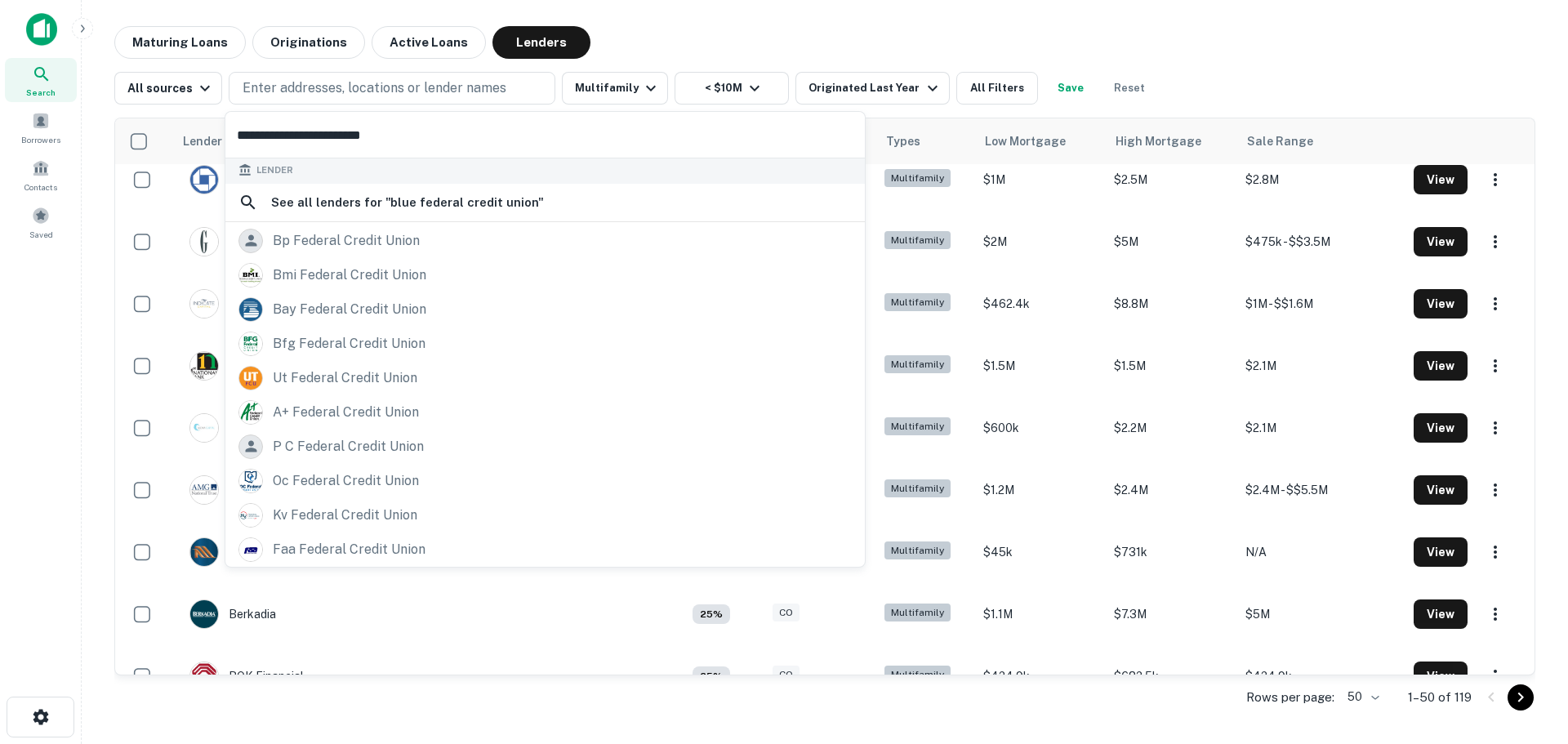
click at [55, 491] on div "Search Borrowers Contacts Saved" at bounding box center [41, 347] width 81 height 694
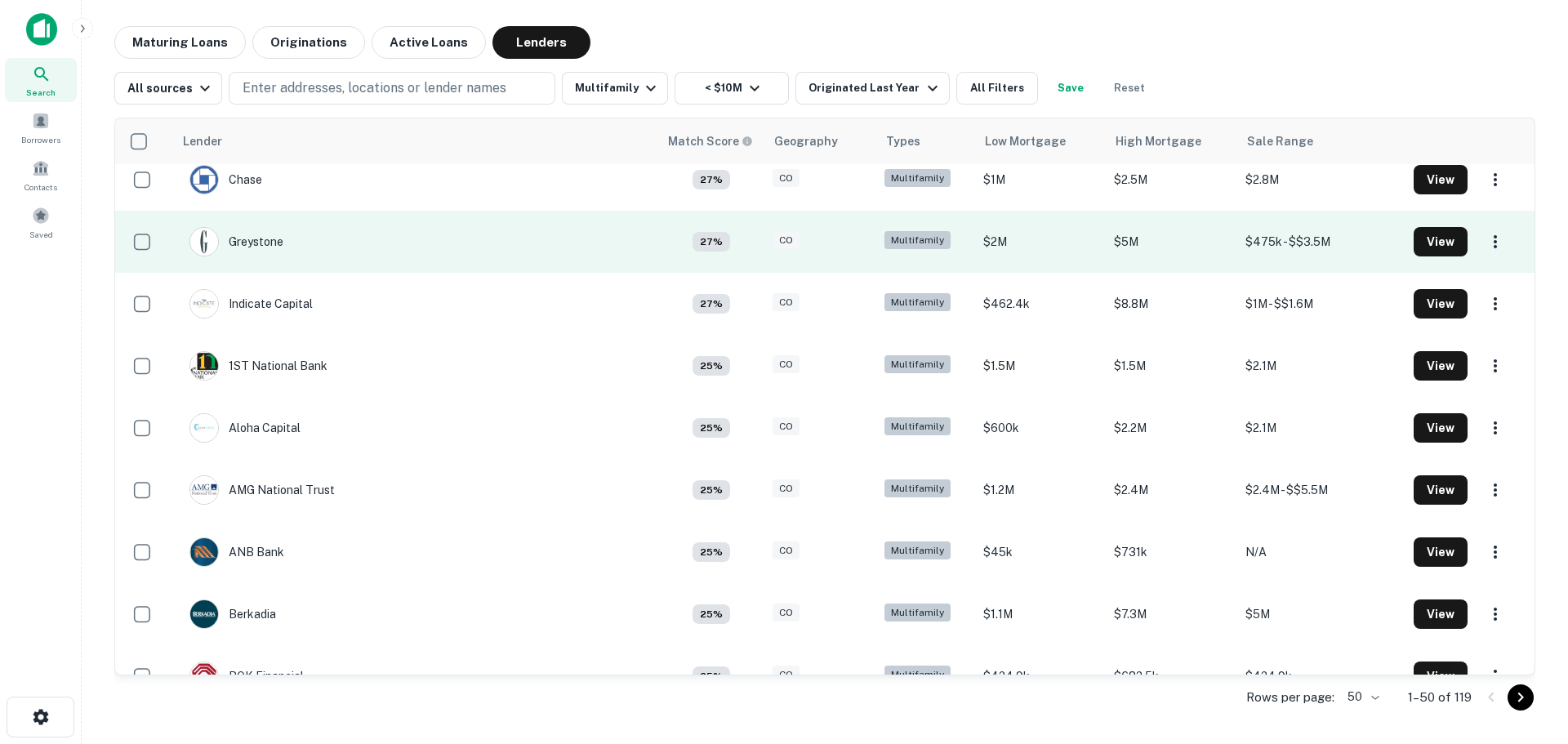
scroll to position [61, 0]
